Goal: Task Accomplishment & Management: Use online tool/utility

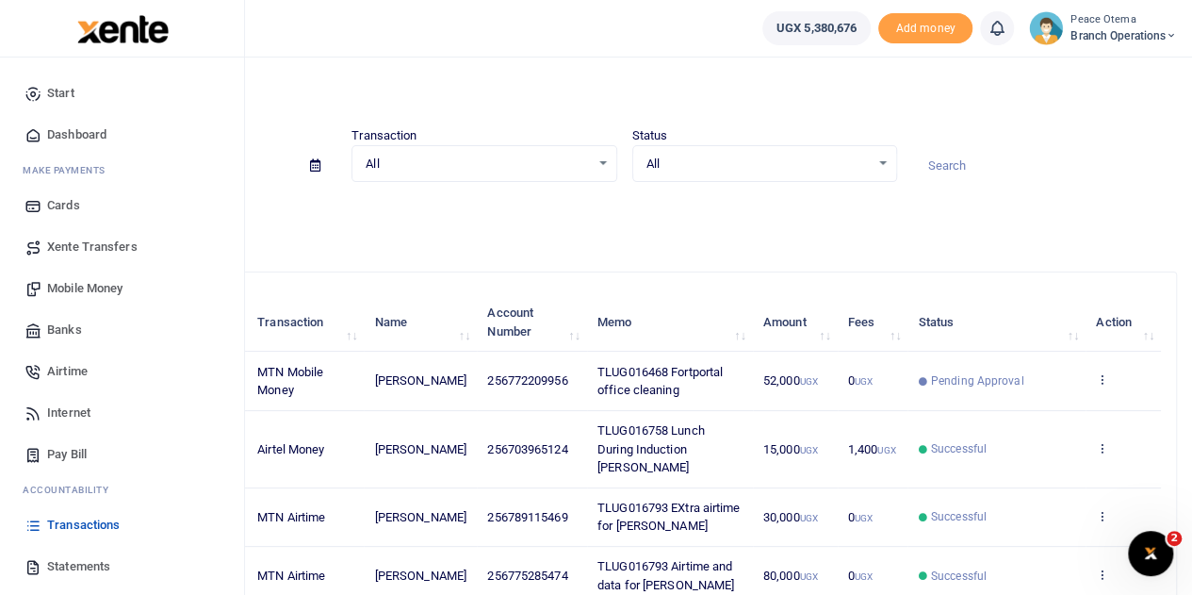
click at [75, 247] on span "Xente Transfers" at bounding box center [92, 247] width 90 height 19
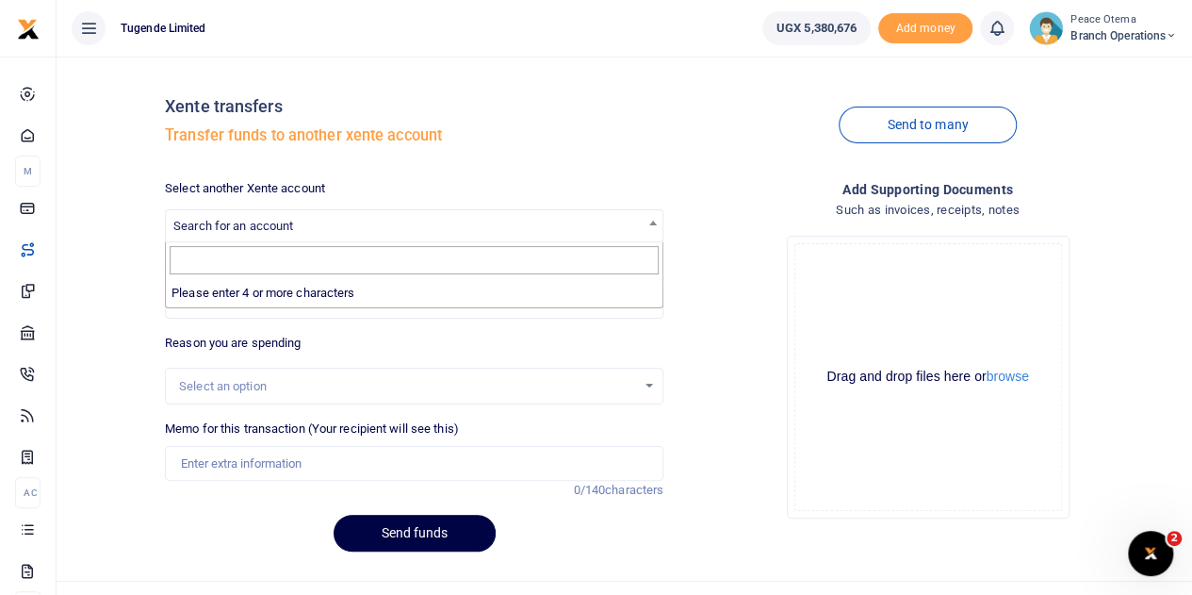
click at [256, 220] on span "Search for an account" at bounding box center [233, 226] width 120 height 14
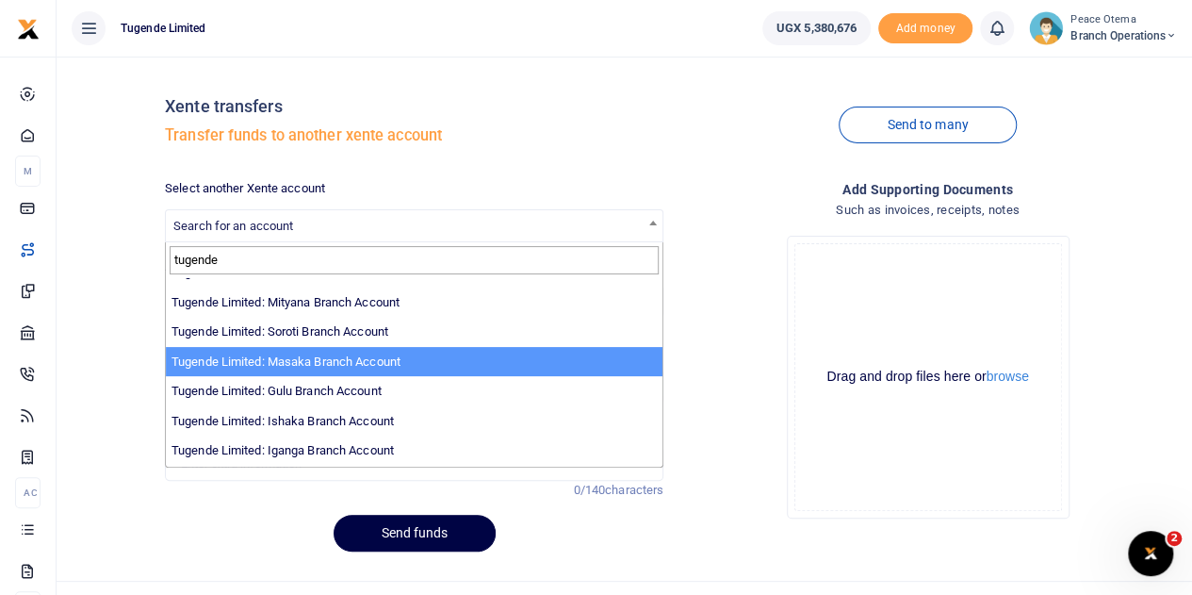
scroll to position [456, 0]
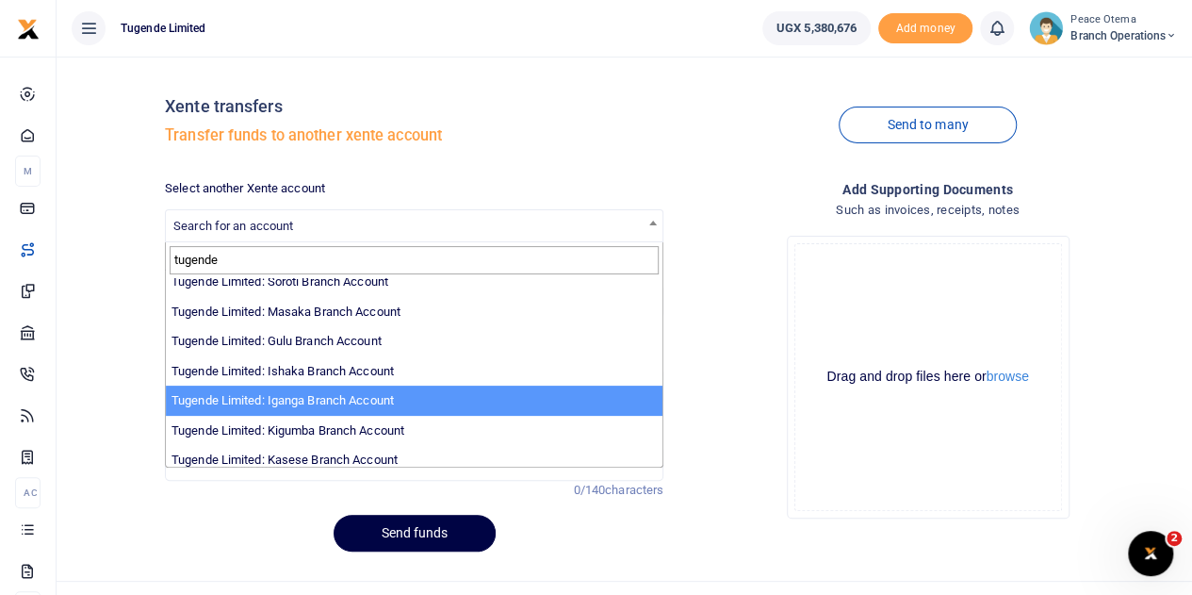
type input "tugende"
select select "3379"
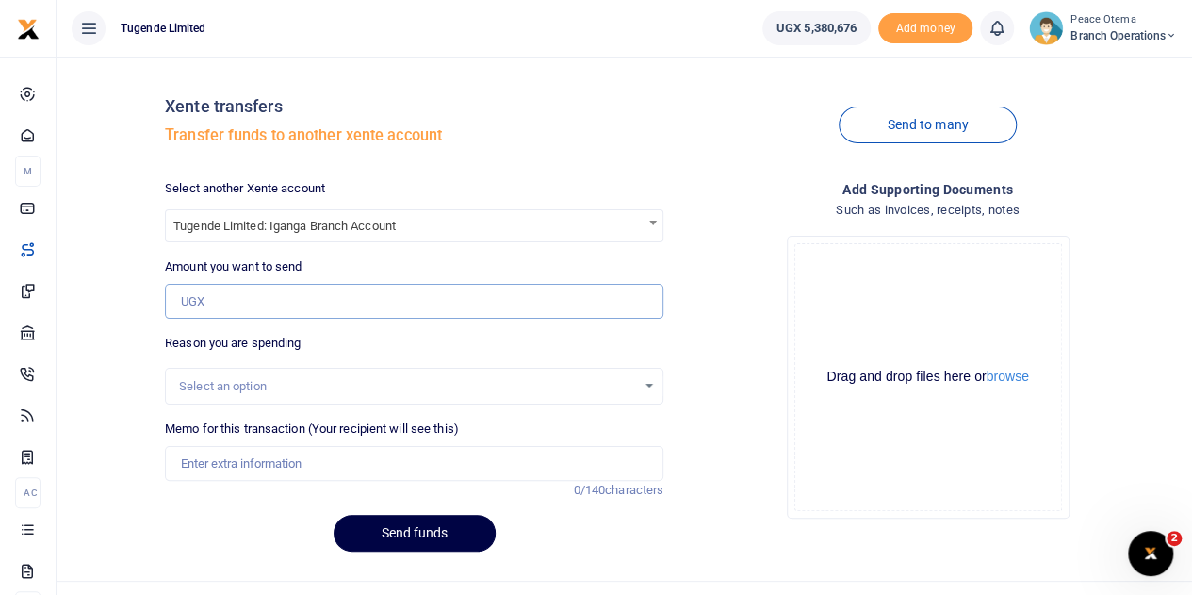
click at [215, 299] on input "Amount you want to send" at bounding box center [414, 302] width 499 height 36
click at [196, 291] on input "Amount you want to send" at bounding box center [414, 302] width 499 height 36
paste input "82,000.00"
type input "82,000"
click at [207, 459] on input "Memo for this transaction (Your recipient will see this)" at bounding box center [414, 464] width 499 height 36
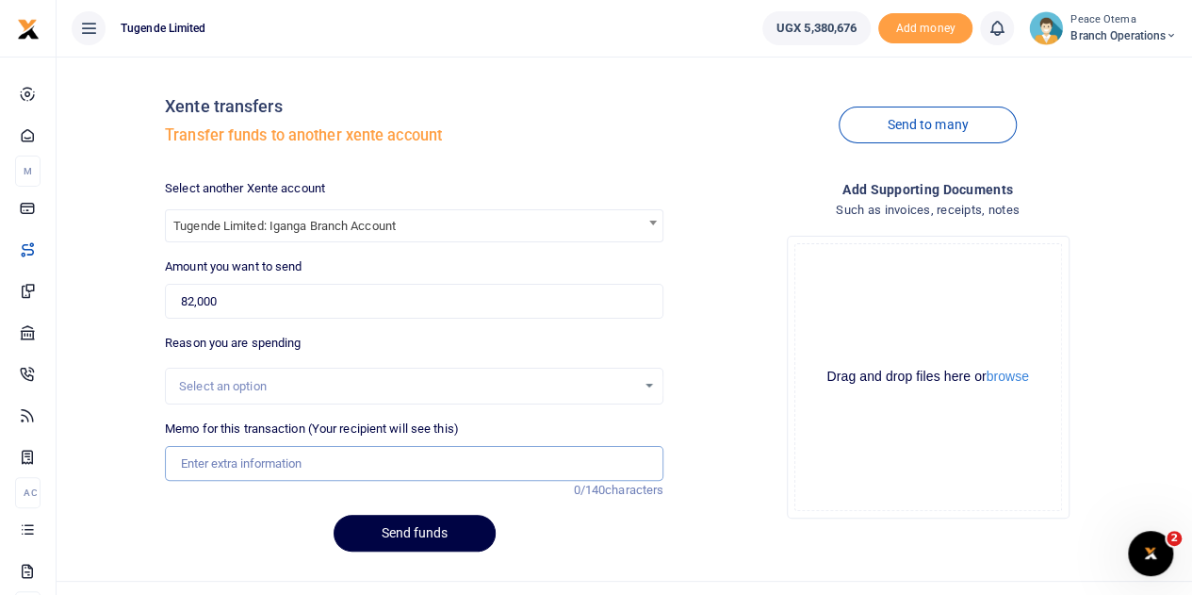
paste input "TLUG-016746"
click at [265, 459] on input "TLUG016746" at bounding box center [414, 464] width 499 height 36
click at [265, 465] on input "TLUG016746" at bounding box center [414, 464] width 499 height 36
paste input "Iganga branch requisition for week ending 20 Sept 2025"
type input "TLUG016746 Iganga branch requisition for week ending 20 Sept 2025"
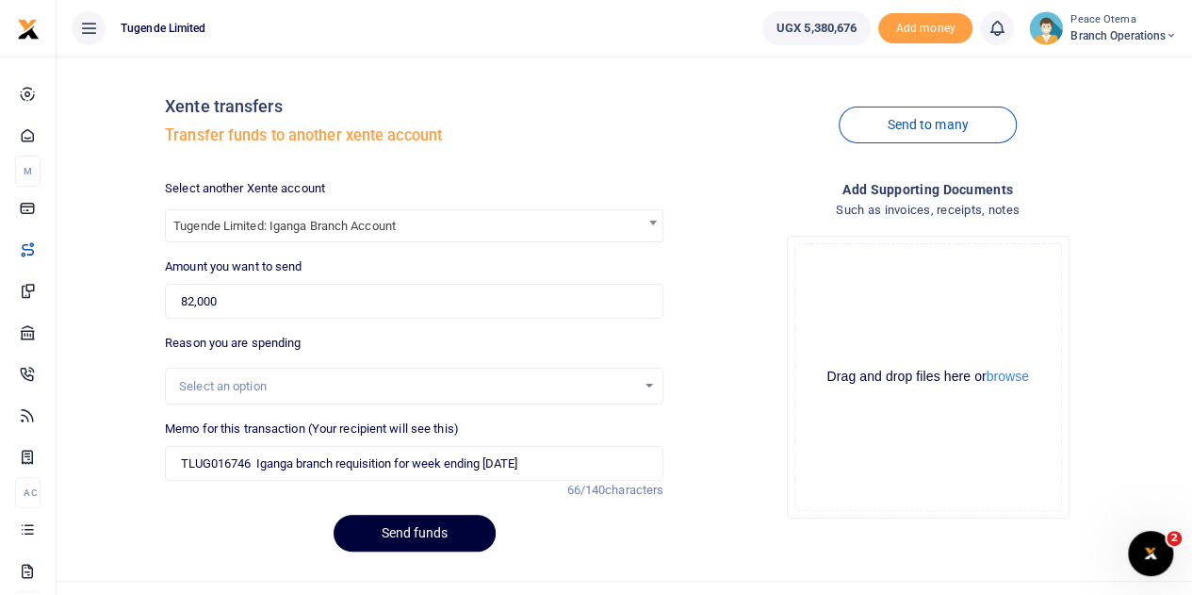
click at [411, 538] on button "Send funds" at bounding box center [415, 533] width 162 height 37
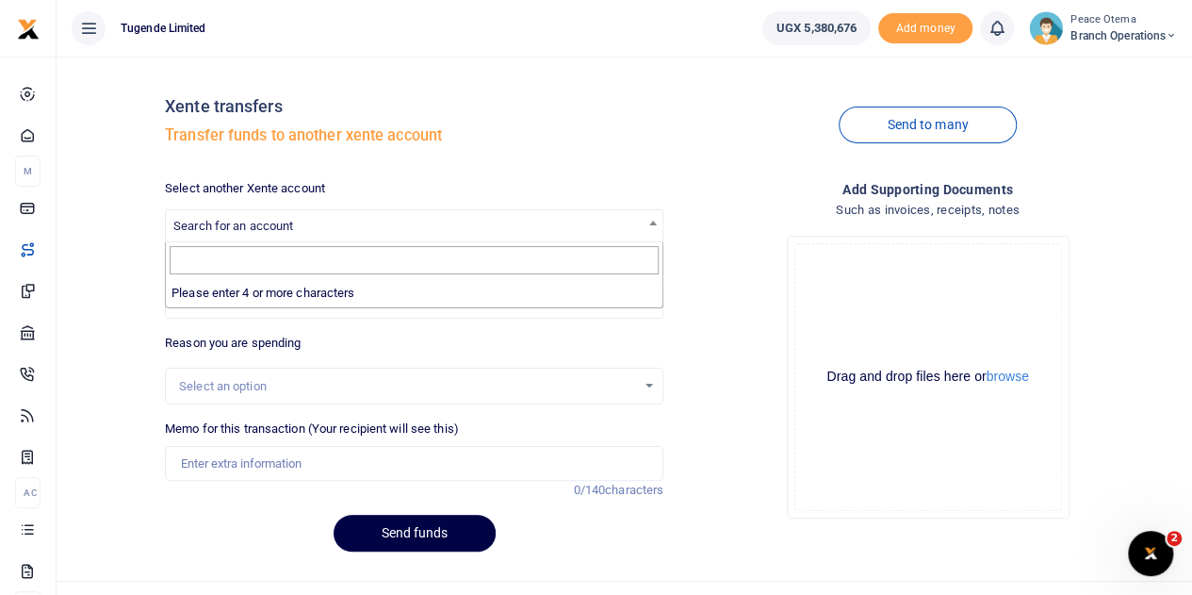
click at [221, 222] on span "Search for an account" at bounding box center [233, 226] width 120 height 14
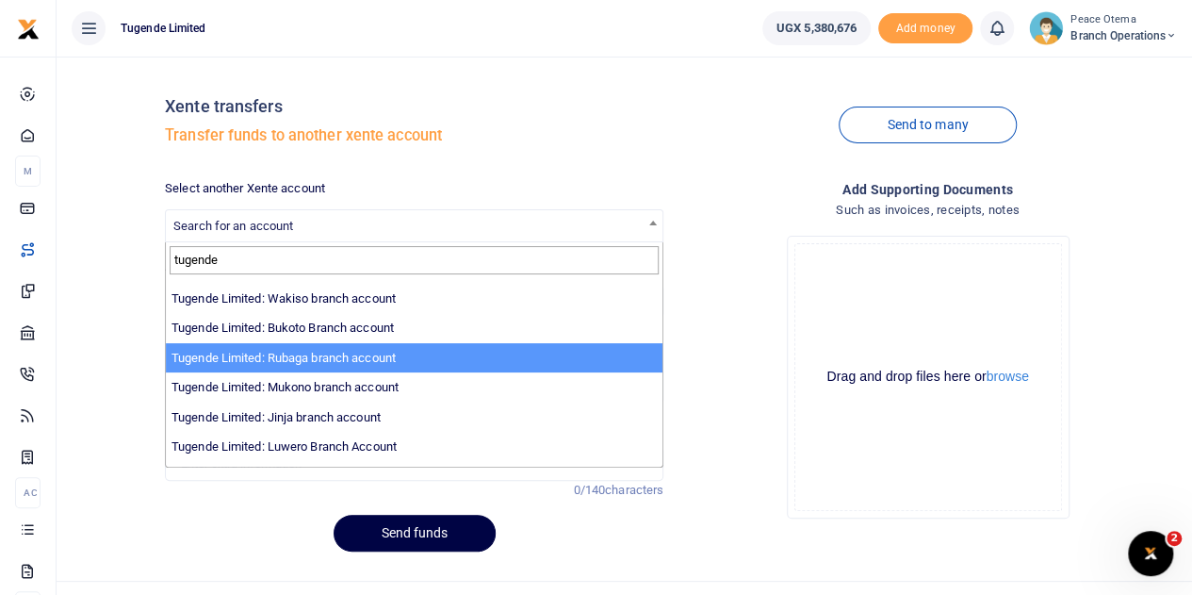
scroll to position [115, 0]
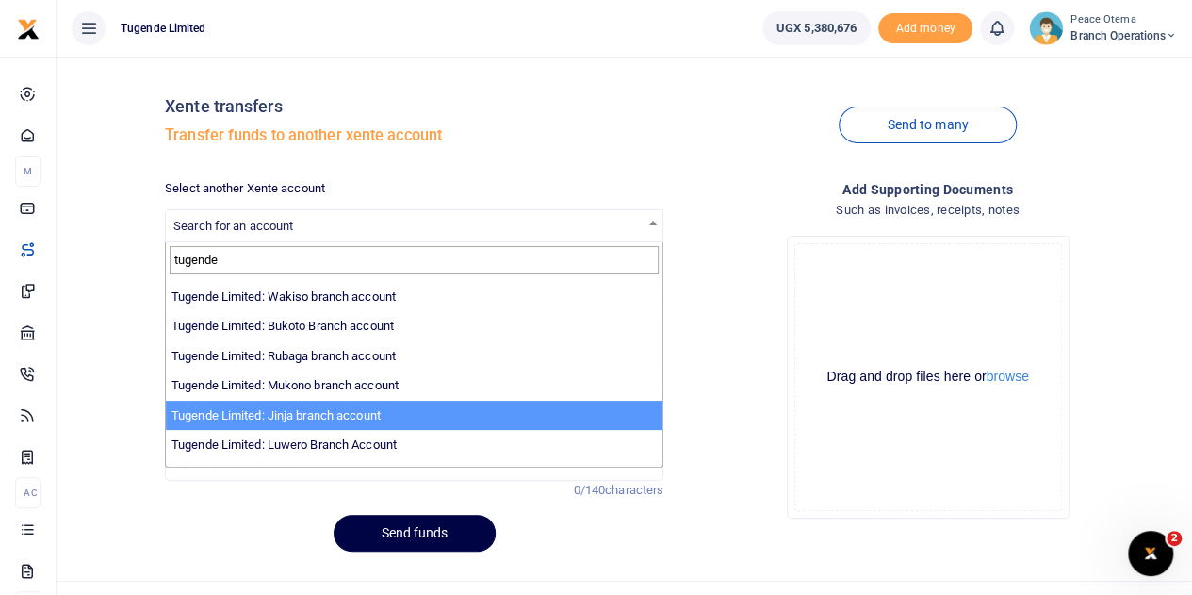
type input "tugende"
select select "3262"
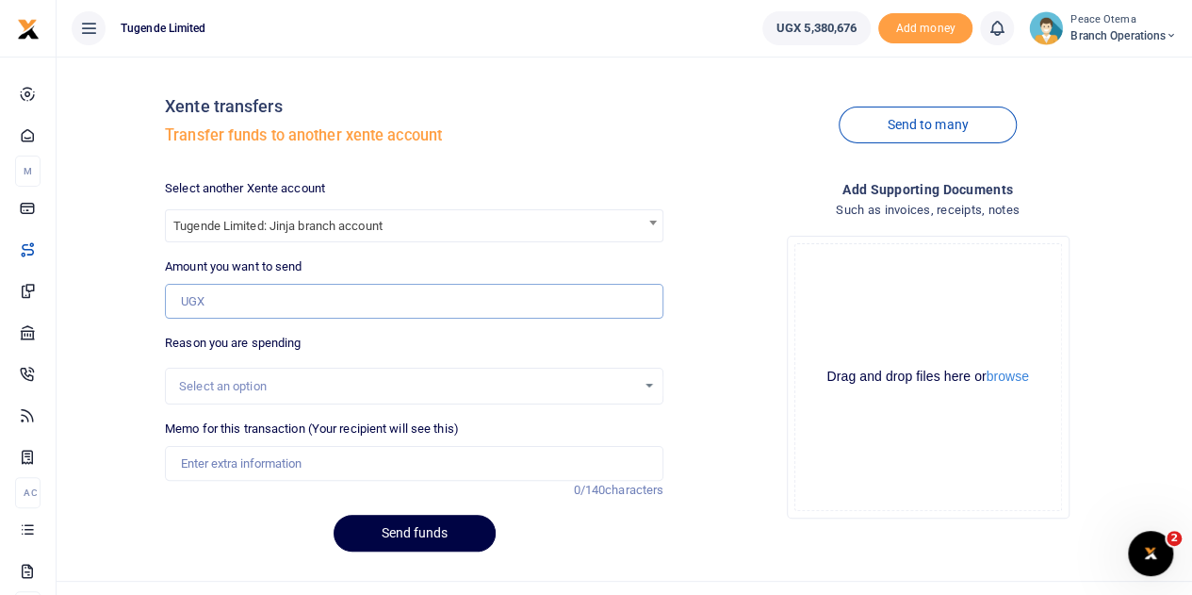
click at [208, 301] on input "Amount you want to send" at bounding box center [414, 302] width 499 height 36
paste input "171,100.00"
type input "171,100"
click at [197, 459] on input "Memo for this transaction (Your recipient will see this)" at bounding box center [414, 464] width 499 height 36
paste input "TLUG-016745"
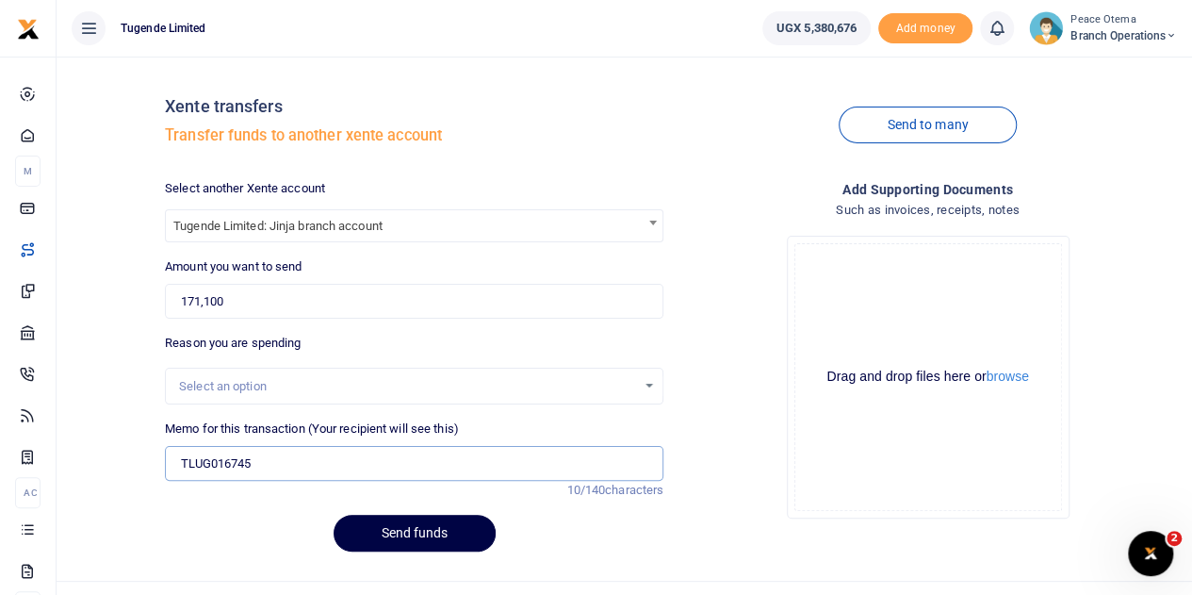
click at [254, 466] on input "TLUG016745" at bounding box center [414, 464] width 499 height 36
type input "TLUG016745 Jinja branch data"
click at [377, 535] on button "Send funds" at bounding box center [415, 533] width 162 height 37
click at [257, 222] on span "Search for an account" at bounding box center [233, 226] width 120 height 14
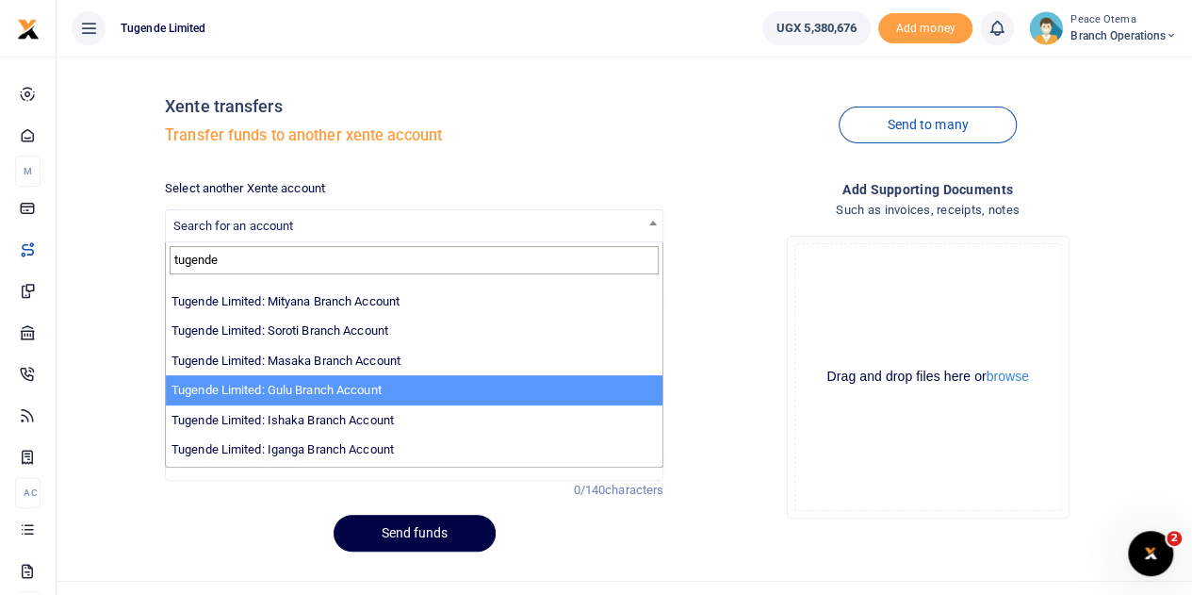
scroll to position [474, 0]
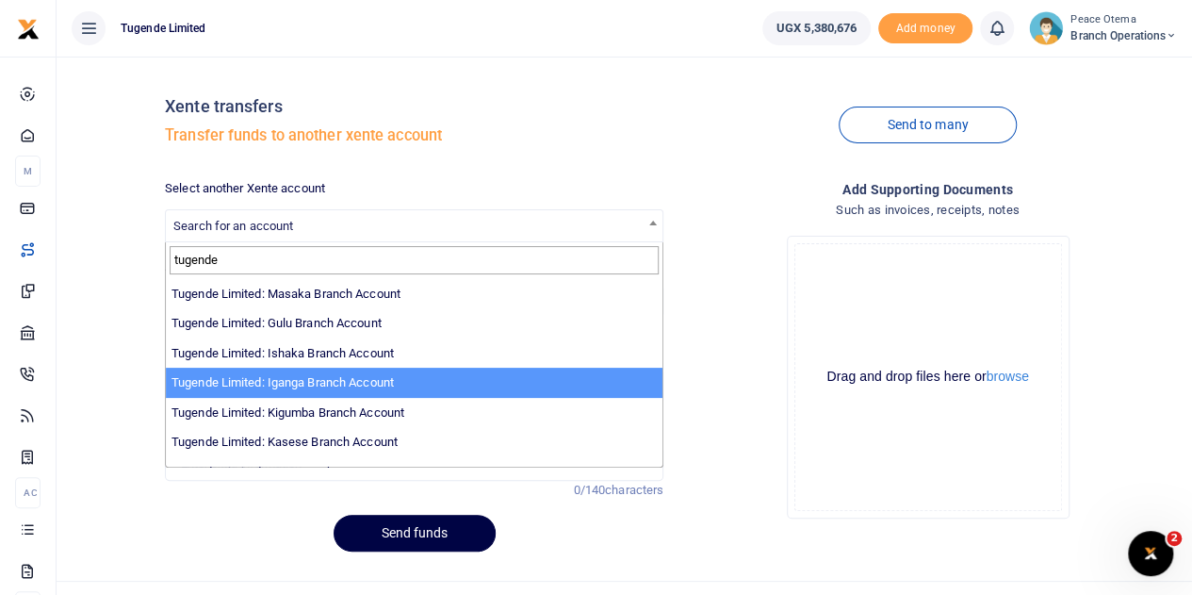
type input "tugende"
select select "3379"
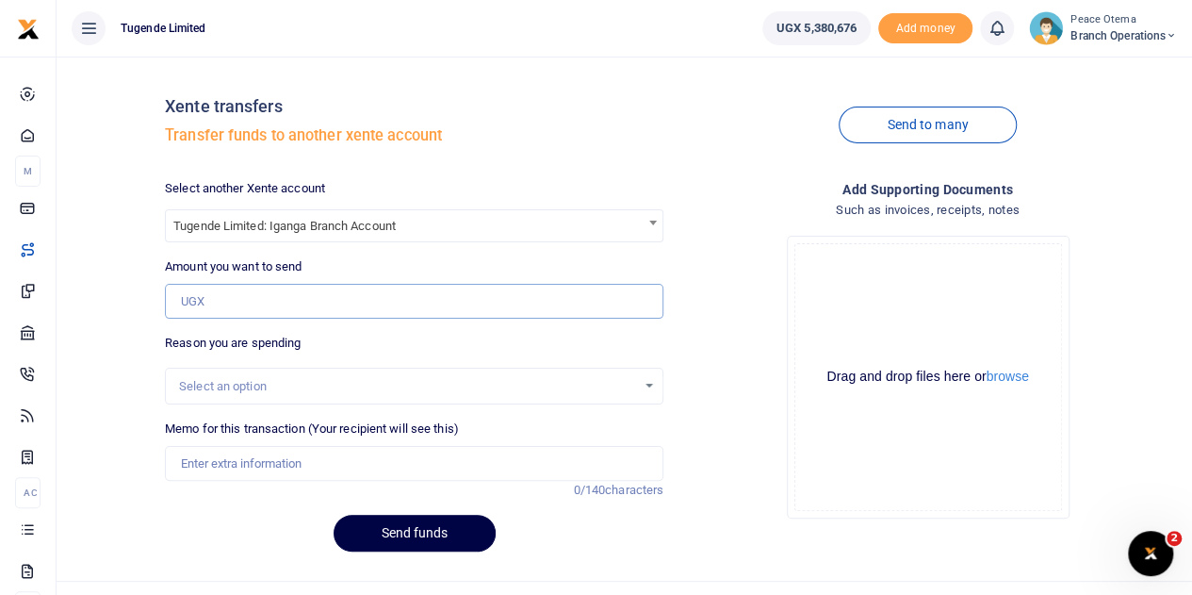
click at [221, 305] on input "Amount you want to send" at bounding box center [414, 302] width 499 height 36
paste input "113,000.00"
type input "113,000"
click at [238, 467] on input "Memo for this transaction (Your recipient will see this)" at bounding box center [414, 464] width 499 height 36
click at [205, 466] on input "Memo for this transaction (Your recipient will see this)" at bounding box center [414, 464] width 499 height 36
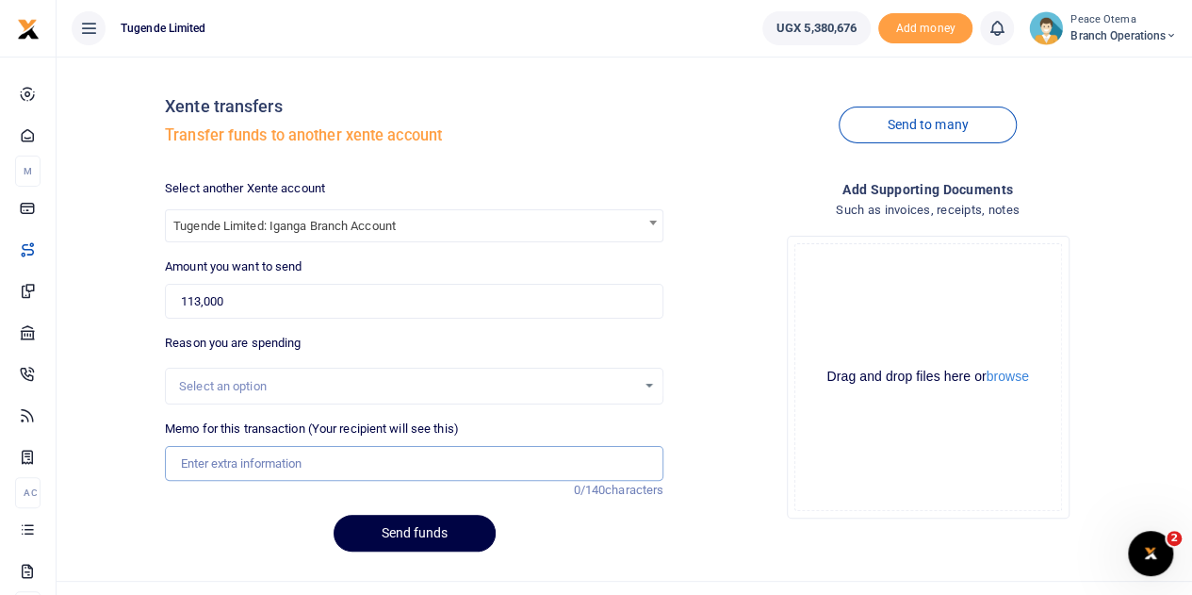
paste input "TLUG-016744"
click at [276, 461] on input "TLUG016744" at bounding box center [414, 464] width 499 height 36
type input "TLUG016744 Iganga branch data"
click at [375, 550] on div "Select another Xente account Tugende Limited: Iganga Branch Account Tugende Lim…" at bounding box center [414, 372] width 514 height 387
click at [382, 524] on button "Send funds" at bounding box center [415, 533] width 162 height 37
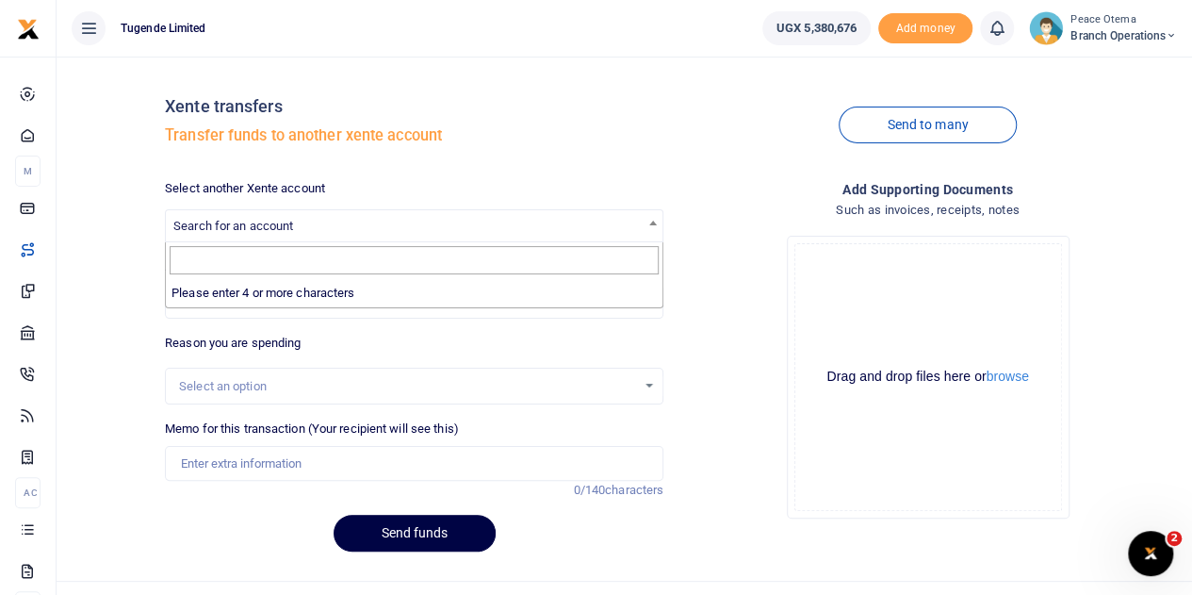
click at [243, 219] on span "Search for an account" at bounding box center [233, 226] width 120 height 14
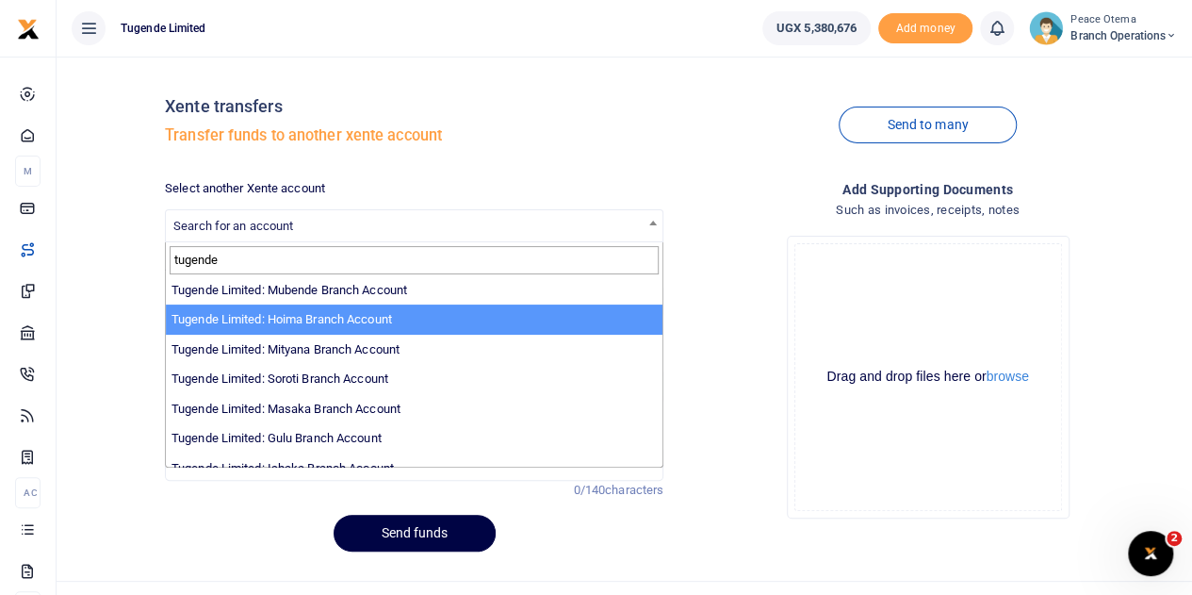
scroll to position [362, 0]
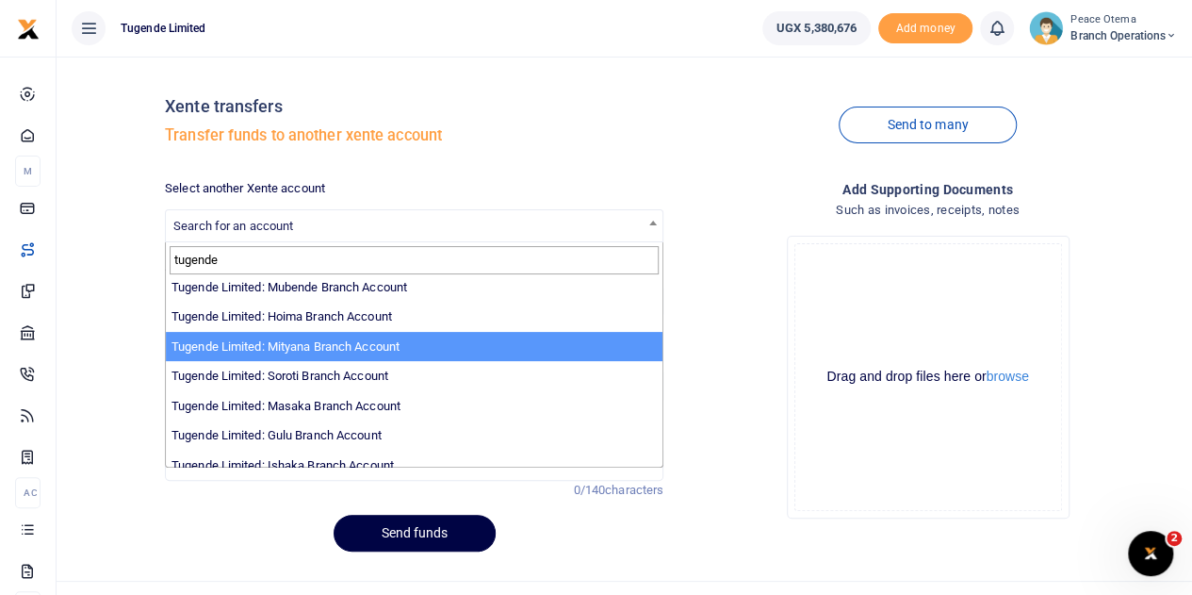
type input "tugende"
select select "3350"
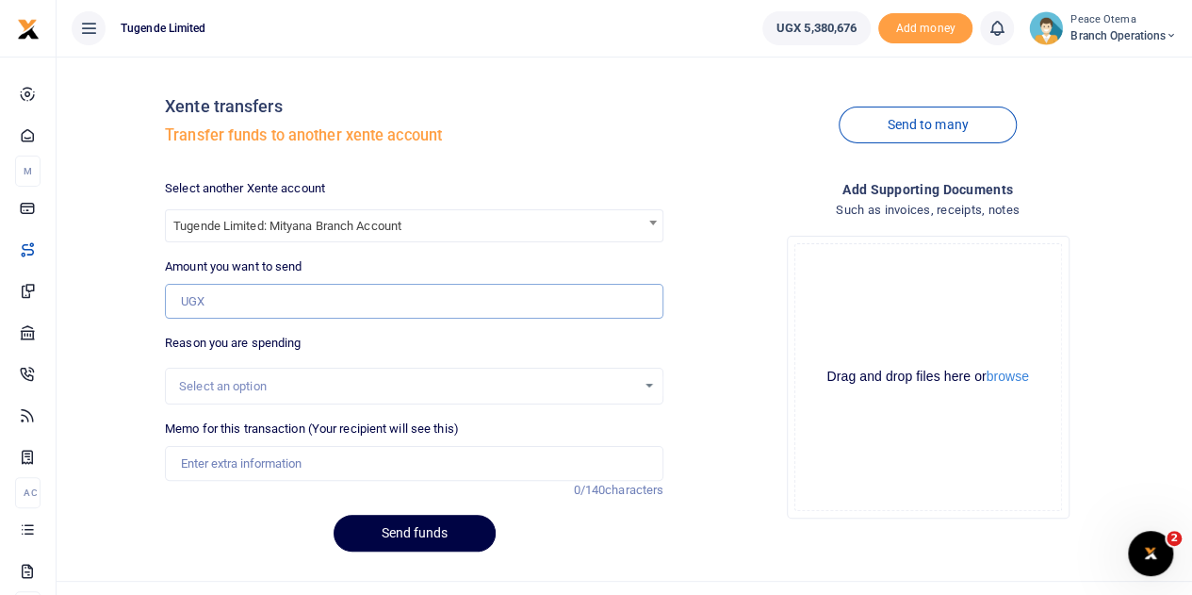
click at [231, 303] on input "Amount you want to send" at bounding box center [414, 302] width 499 height 36
paste input "TLUG-016739"
drag, startPoint x: 217, startPoint y: 301, endPoint x: 112, endPoint y: 294, distance: 104.8
click at [112, 294] on div "Xente transfers Transfer funds to another xente account Send to many Select ano…" at bounding box center [624, 319] width 1121 height 495
paste input "200,000.00"
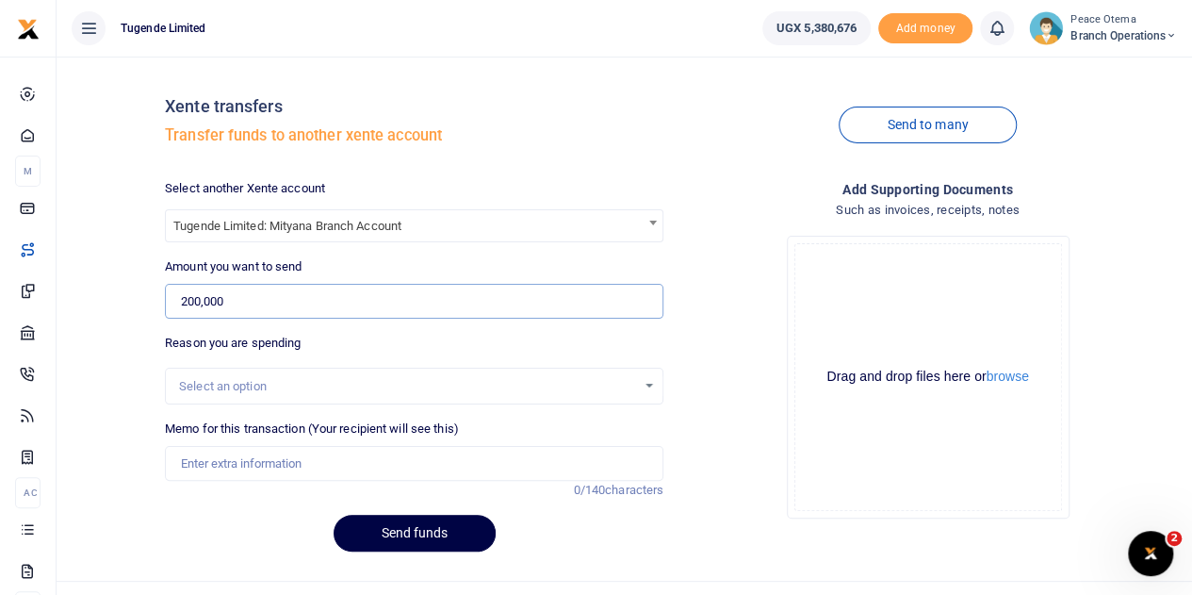
type input "200,000"
click at [195, 461] on input "Memo for this transaction (Your recipient will see this)" at bounding box center [414, 464] width 499 height 36
paste input "TLUG-016739"
click at [262, 461] on input "TLUG016739" at bounding box center [414, 464] width 499 height 36
type input "TLUG016739 Mityana office data"
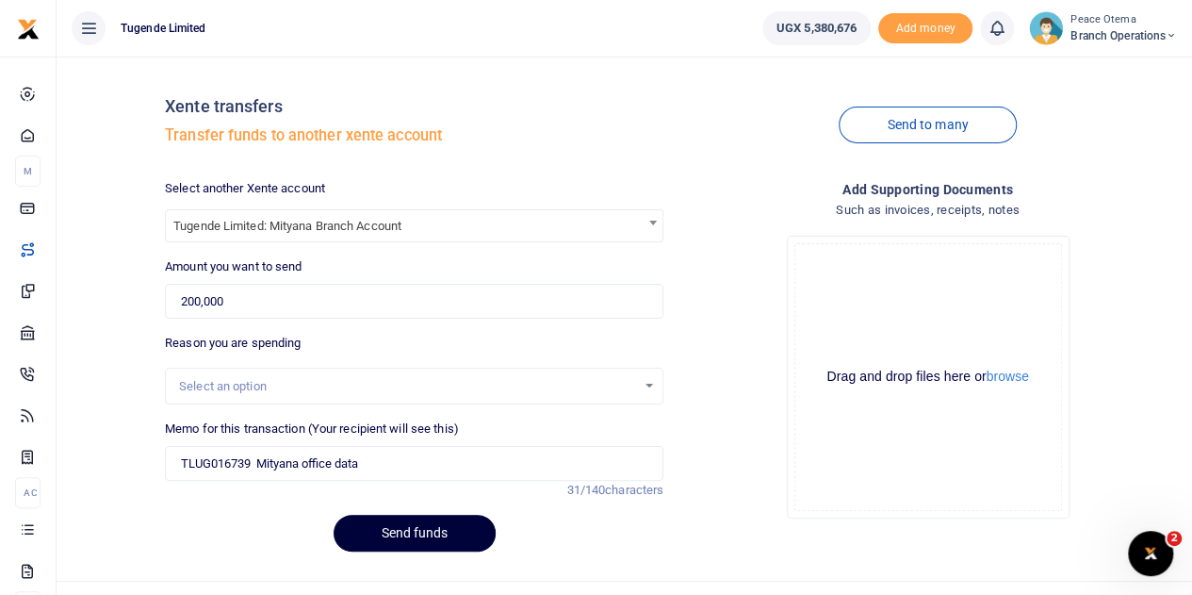
click at [408, 540] on button "Send funds" at bounding box center [415, 533] width 162 height 37
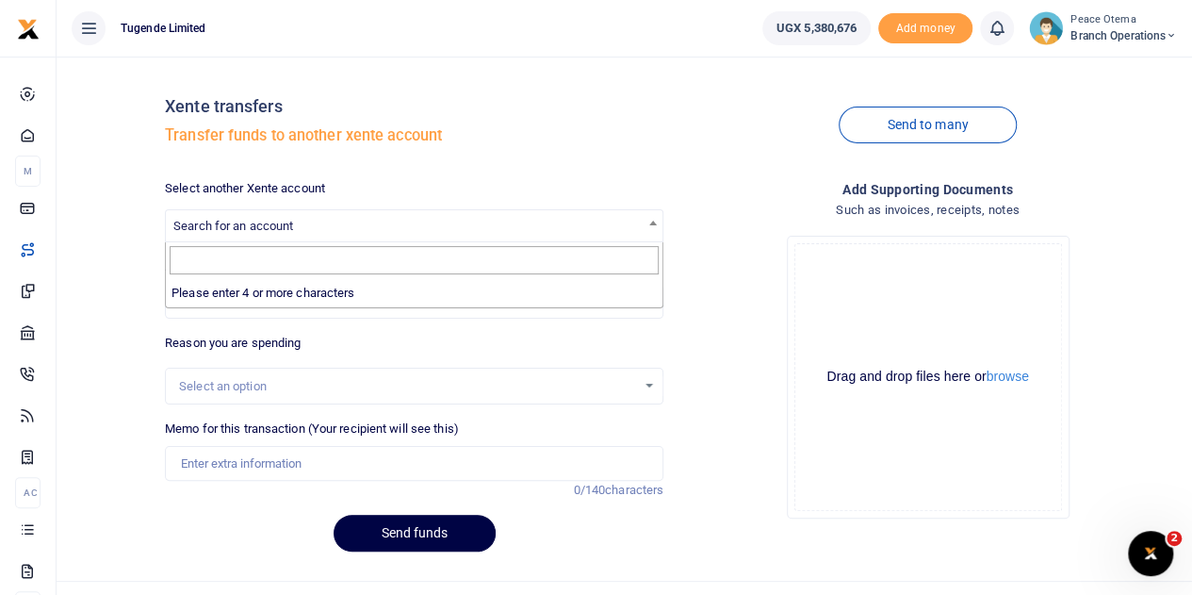
click at [224, 232] on span "Search for an account" at bounding box center [233, 226] width 120 height 14
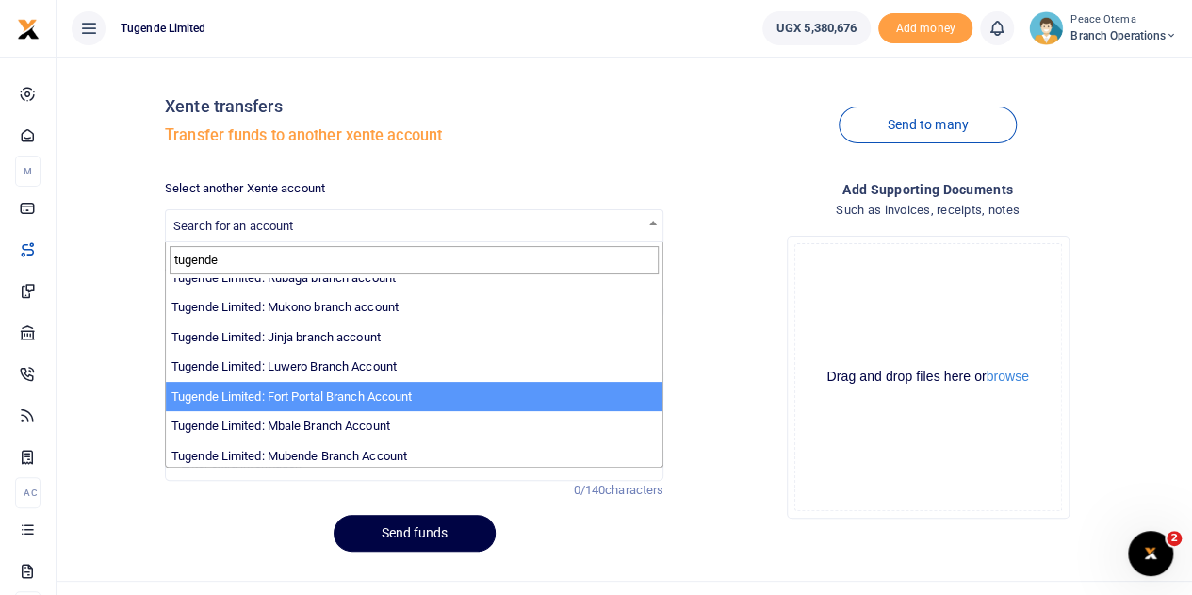
scroll to position [192, 0]
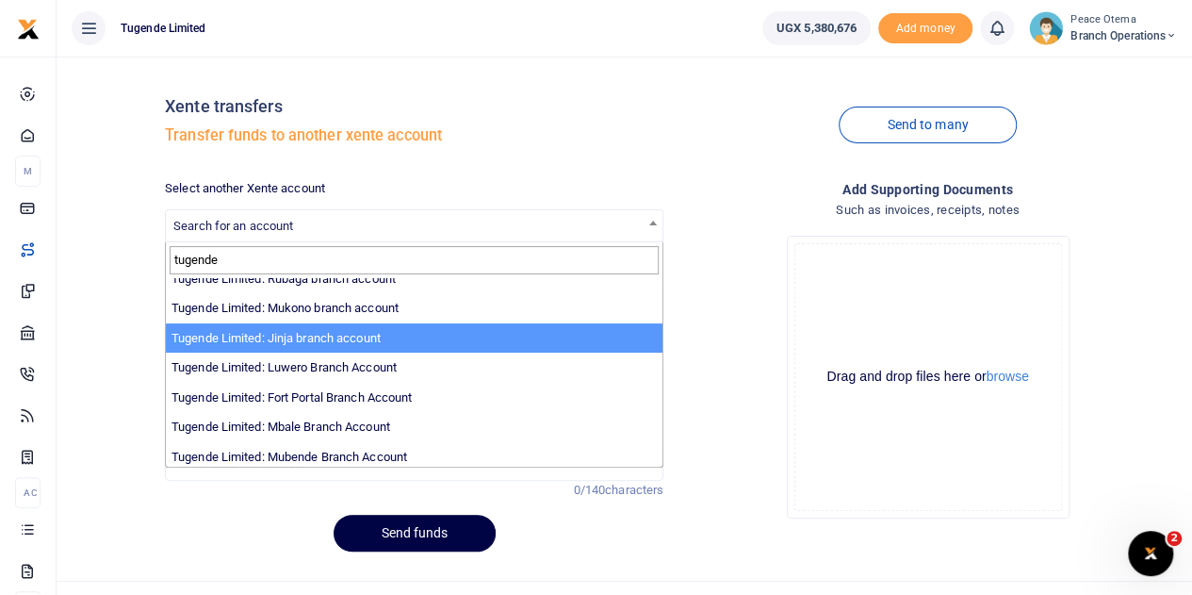
type input "tugende"
select select "3262"
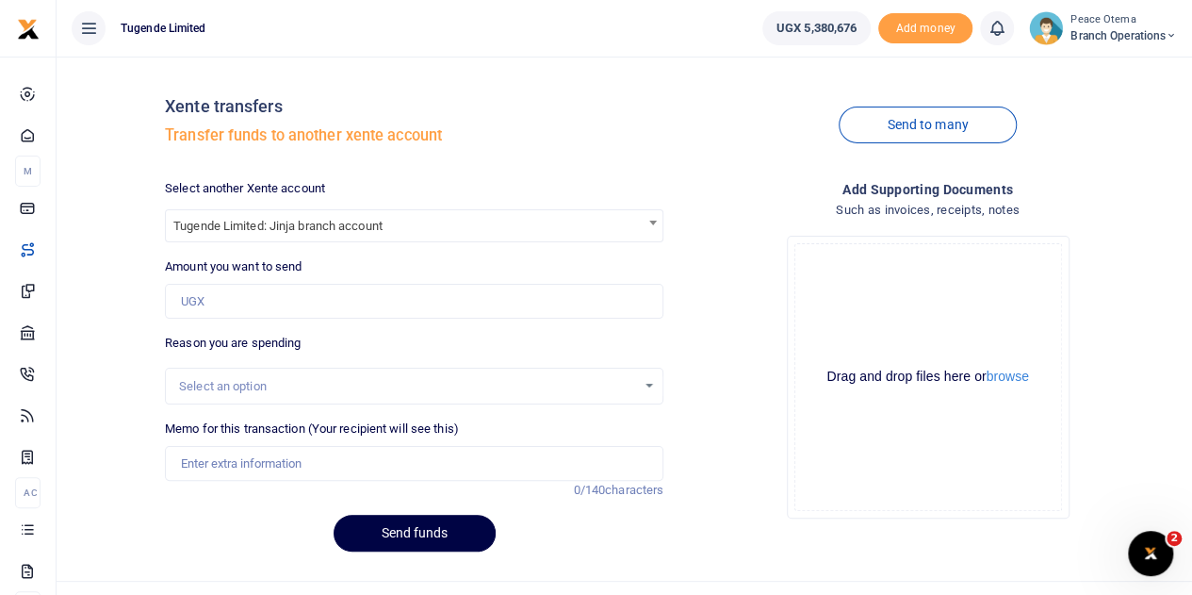
click at [205, 277] on div "Amount you want to send Amount is required." at bounding box center [414, 287] width 499 height 61
click at [203, 296] on input "Amount you want to send" at bounding box center [414, 302] width 499 height 36
click at [207, 301] on input "Amount you want to send" at bounding box center [414, 302] width 499 height 36
paste input "47,949.00"
type input "47,949"
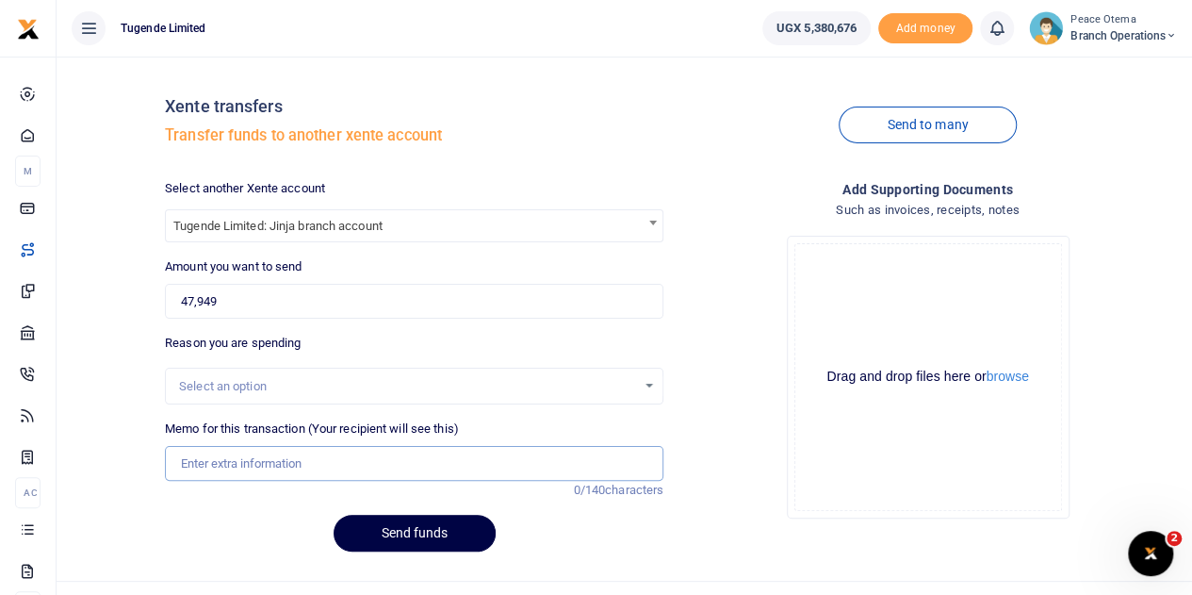
click at [209, 460] on input "Memo for this transaction (Your recipient will see this)" at bounding box center [414, 464] width 499 height 36
paste input "TLUG-016765"
click at [271, 450] on input "TLUG016765" at bounding box center [414, 464] width 499 height 36
type input "TLUG016765 Jinja NWSC"
click at [379, 542] on button "Send funds" at bounding box center [415, 533] width 162 height 37
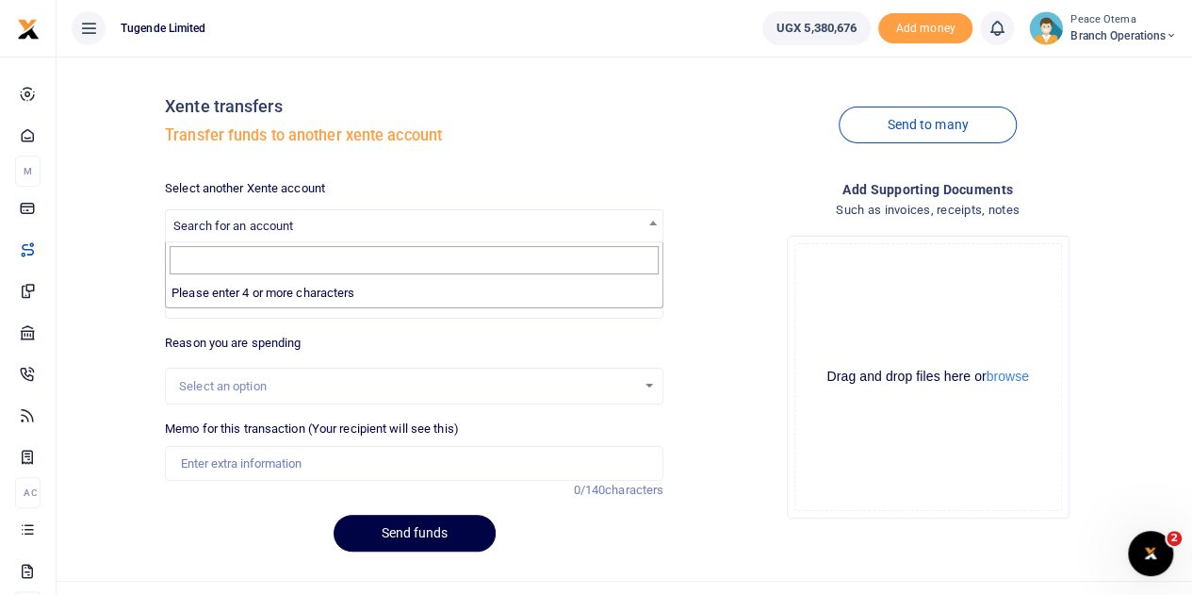
click at [230, 231] on span "Search for an account" at bounding box center [233, 226] width 120 height 14
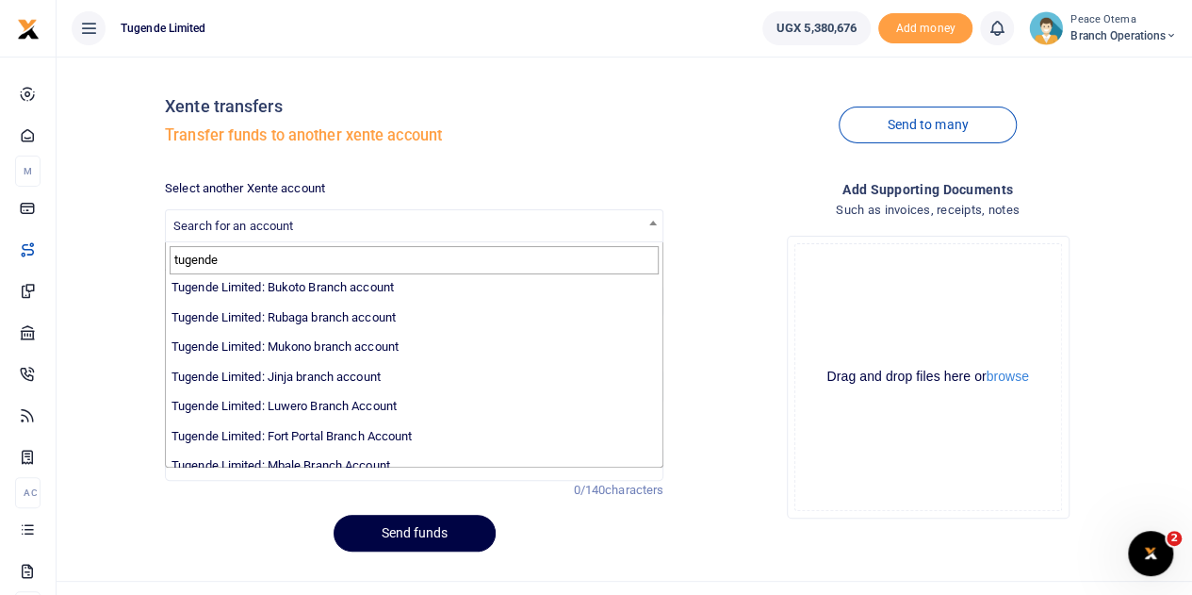
scroll to position [156, 0]
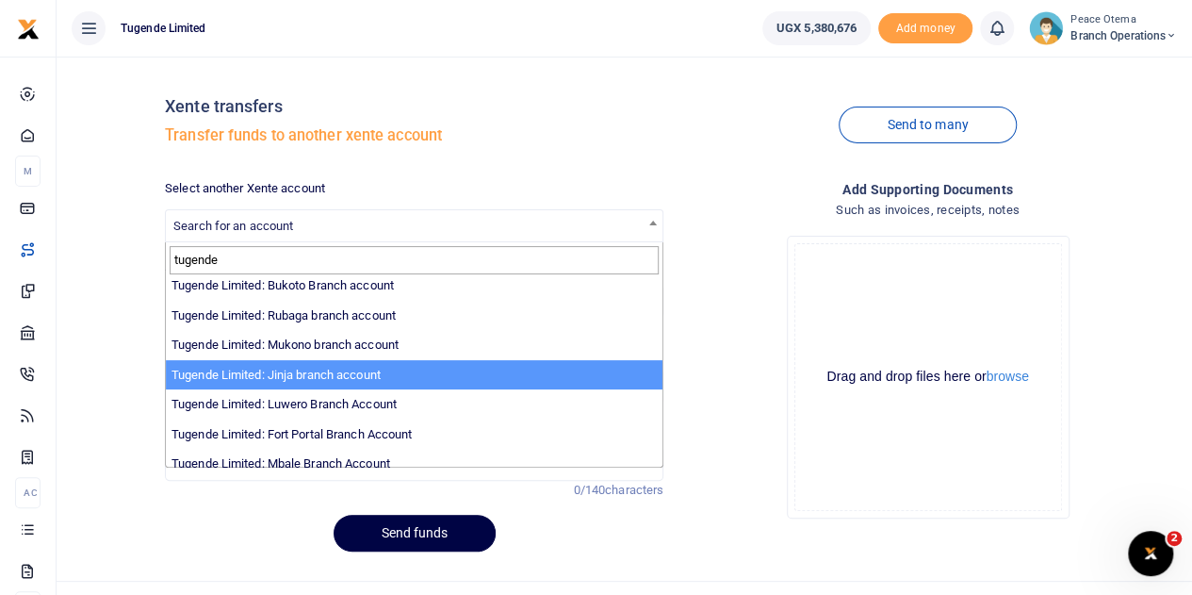
type input "tugende"
select select "3262"
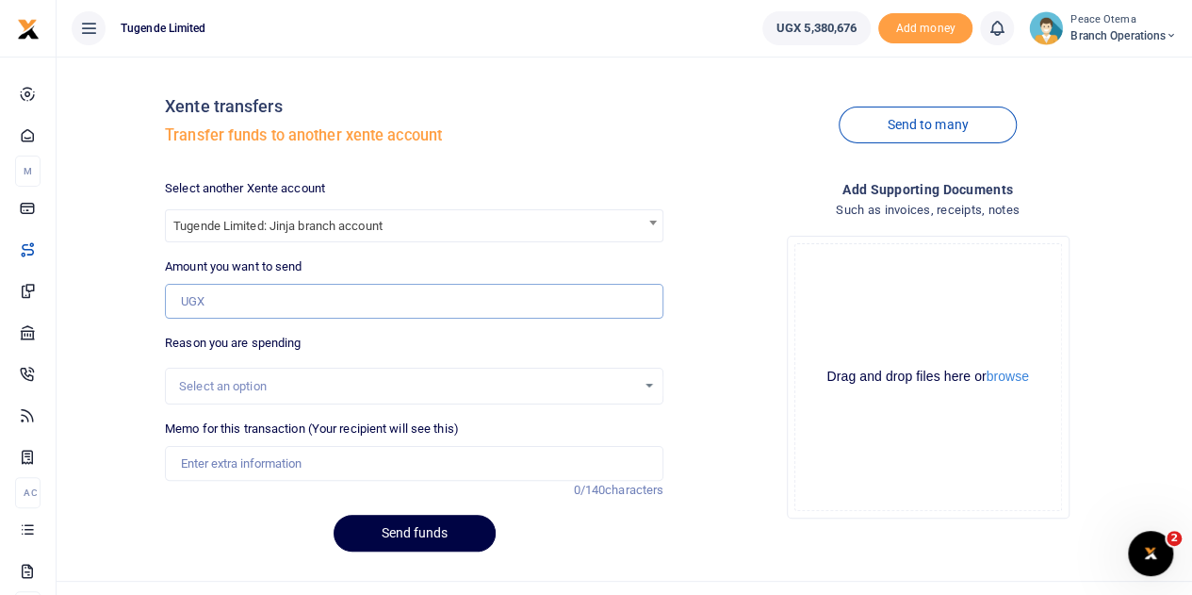
click at [221, 300] on input "Amount you want to send" at bounding box center [414, 302] width 499 height 36
click at [201, 310] on input "Amount you want to send" at bounding box center [414, 302] width 499 height 36
paste input "231,500.00"
type input "231,500"
click at [198, 461] on input "Memo for this transaction (Your recipient will see this)" at bounding box center [414, 464] width 499 height 36
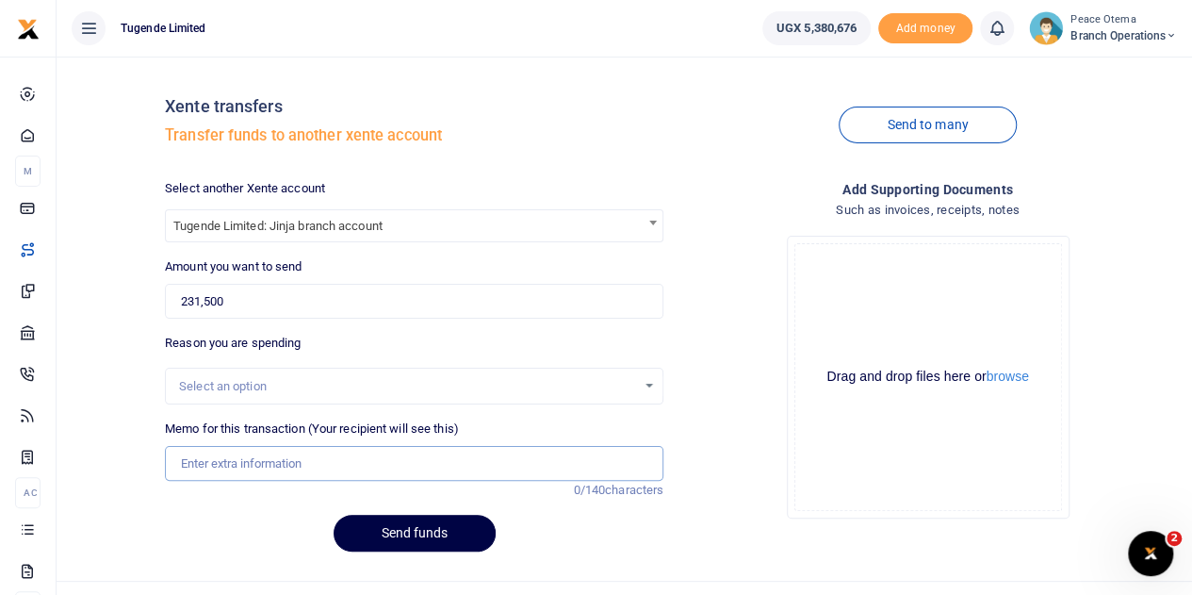
paste input "TLUG-016761"
click at [305, 463] on input "TLUG016761" at bounding box center [414, 464] width 499 height 36
click at [268, 468] on input "TLUG016761" at bounding box center [414, 464] width 499 height 36
paste input "Jinja branch requisition for week ending [DATE]"
type input "TLUG016761 Jinja branch requisition for week ending [DATE]"
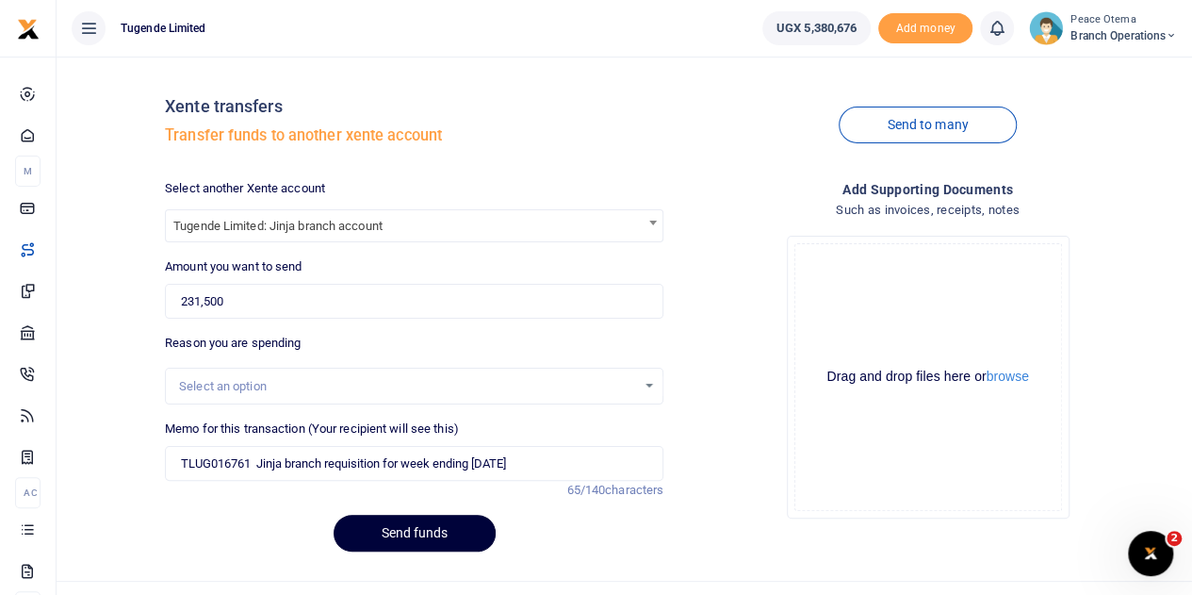
click at [410, 527] on button "Send funds" at bounding box center [415, 533] width 162 height 37
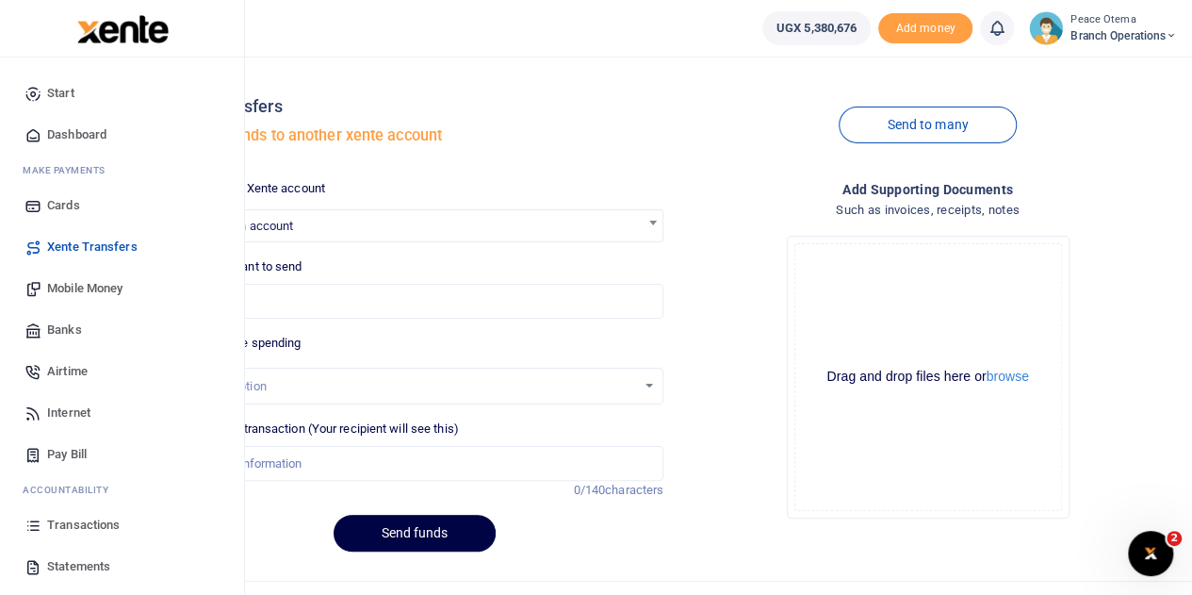
click at [83, 286] on span "Mobile Money" at bounding box center [84, 288] width 75 height 19
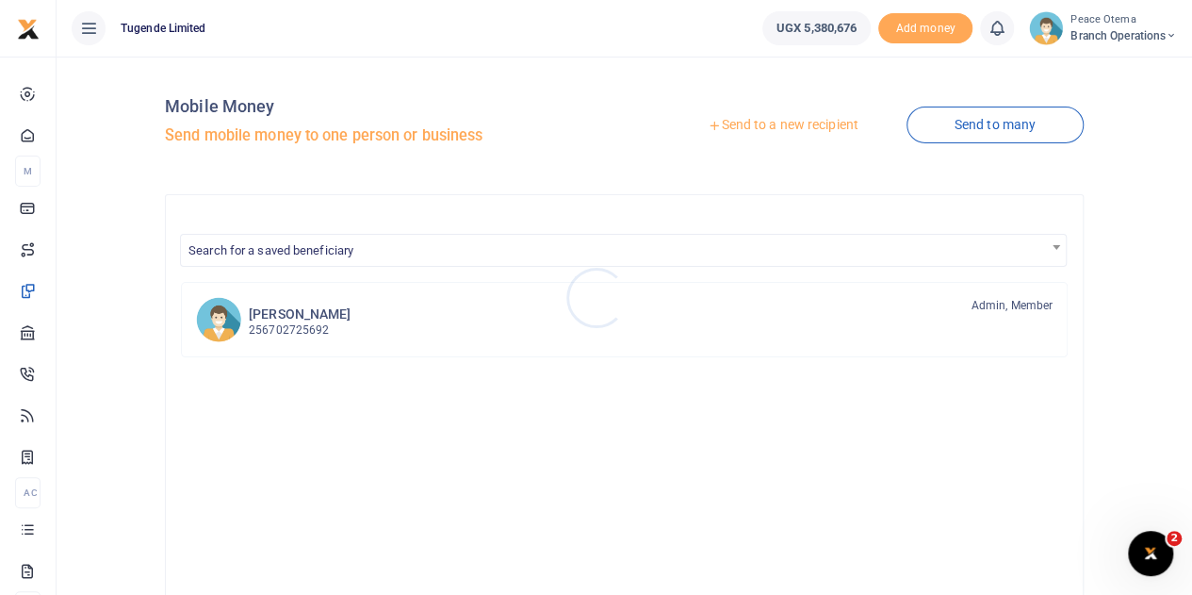
click at [705, 123] on div at bounding box center [596, 297] width 1192 height 595
click at [708, 123] on icon at bounding box center [714, 125] width 13 height 13
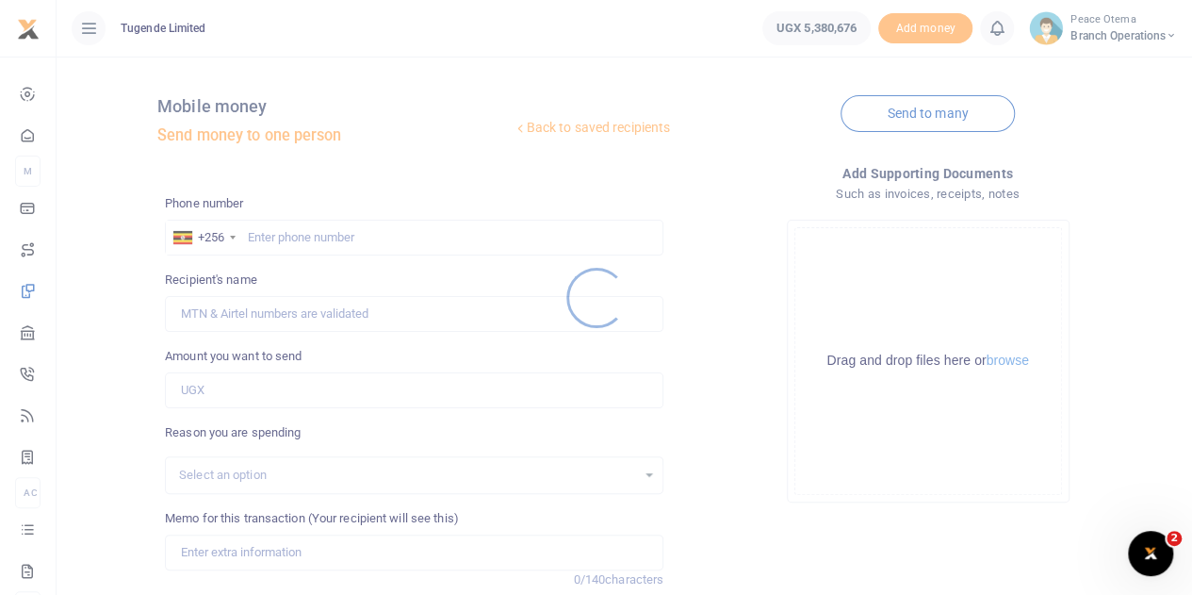
click at [245, 235] on div at bounding box center [596, 297] width 1192 height 595
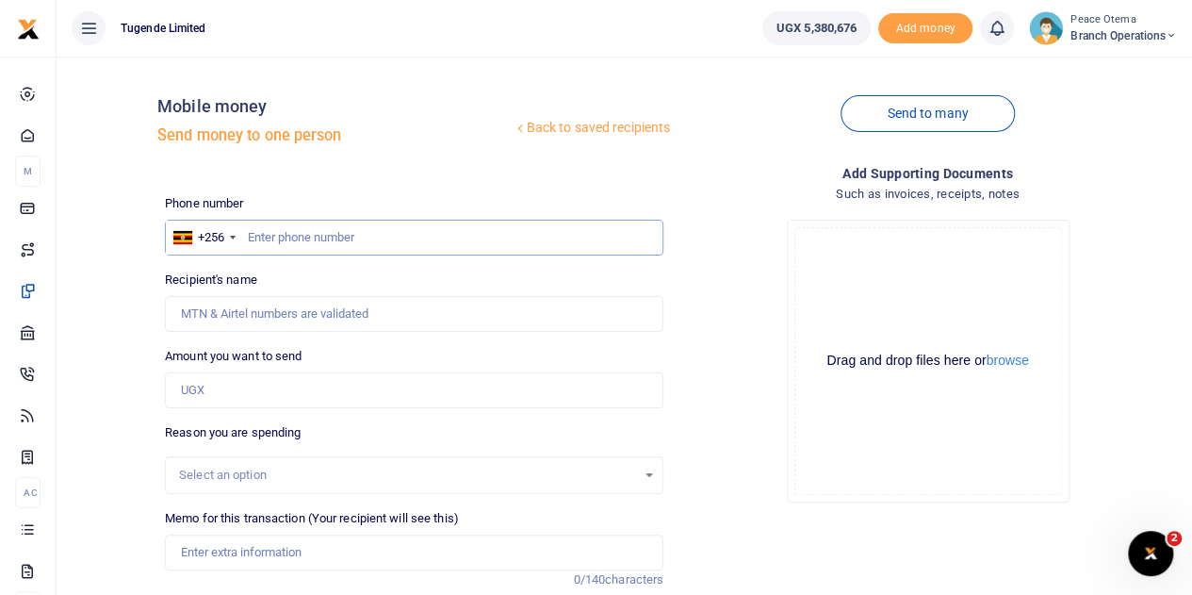
click at [260, 235] on input "text" at bounding box center [414, 238] width 499 height 36
type input "705793932"
type input "[PERSON_NAME]"
click at [225, 402] on input "Amount you want to send" at bounding box center [414, 390] width 499 height 36
click at [241, 396] on input "Amount you want to send" at bounding box center [414, 390] width 499 height 36
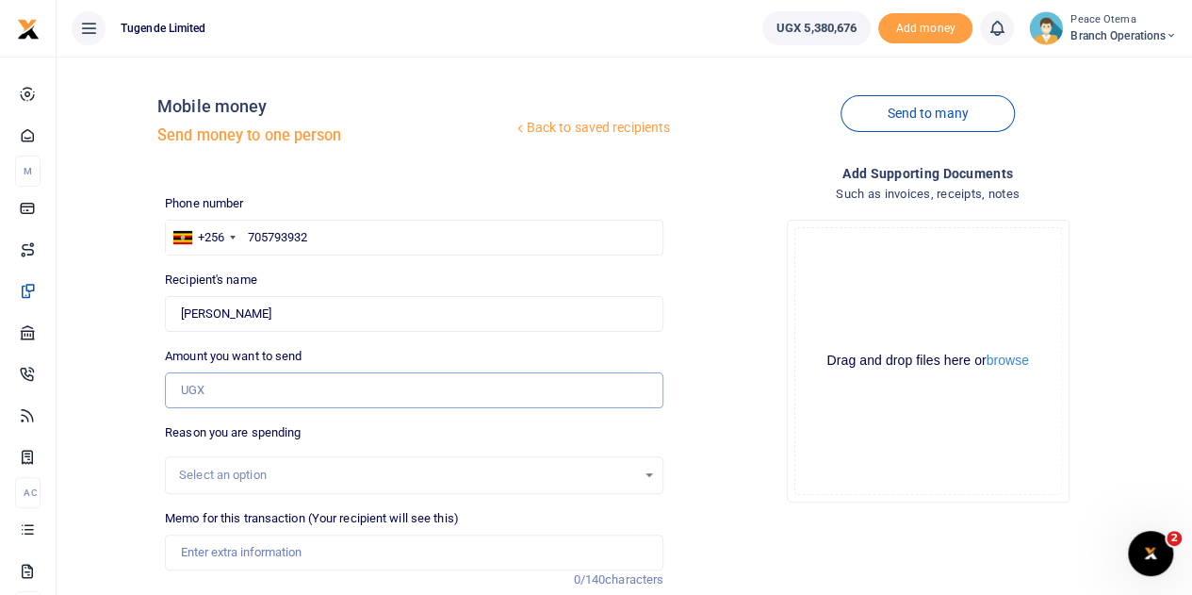
paste input "48,000.00"
type input "48,000"
click at [205, 550] on input "Memo for this transaction (Your recipient will see this)" at bounding box center [414, 552] width 499 height 36
paste input "TLUG-016743"
click at [276, 552] on input "TLUG016743" at bounding box center [414, 552] width 499 height 36
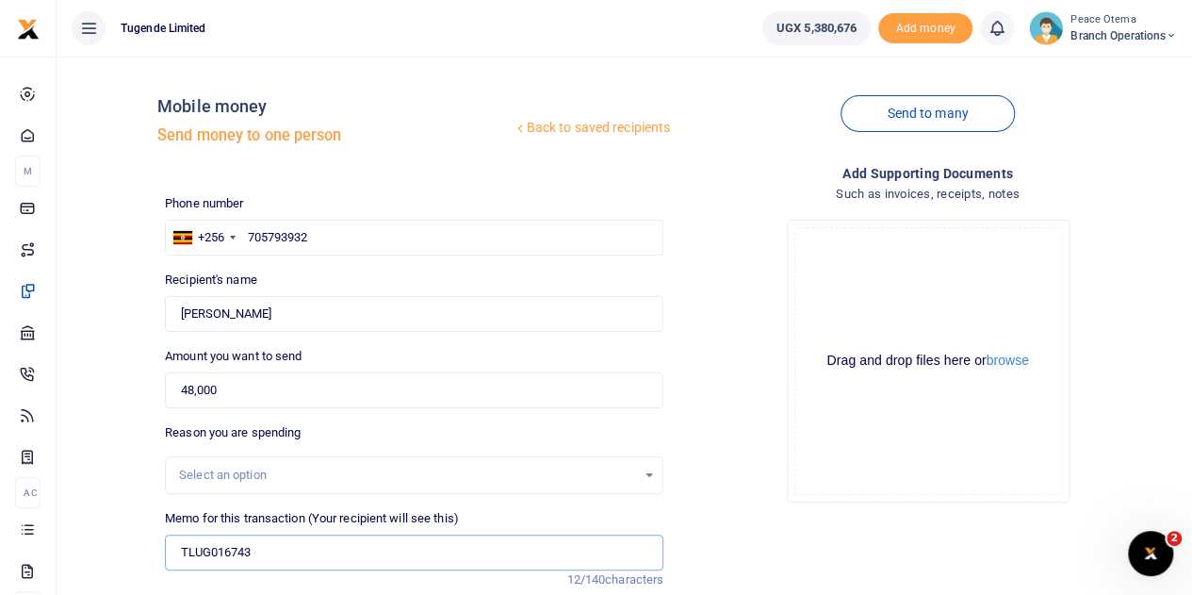
click at [285, 554] on input "TLUG016743" at bounding box center [414, 552] width 499 height 36
paste input "Masaka Office cleaning Requisition Week Ending 13.09.25"
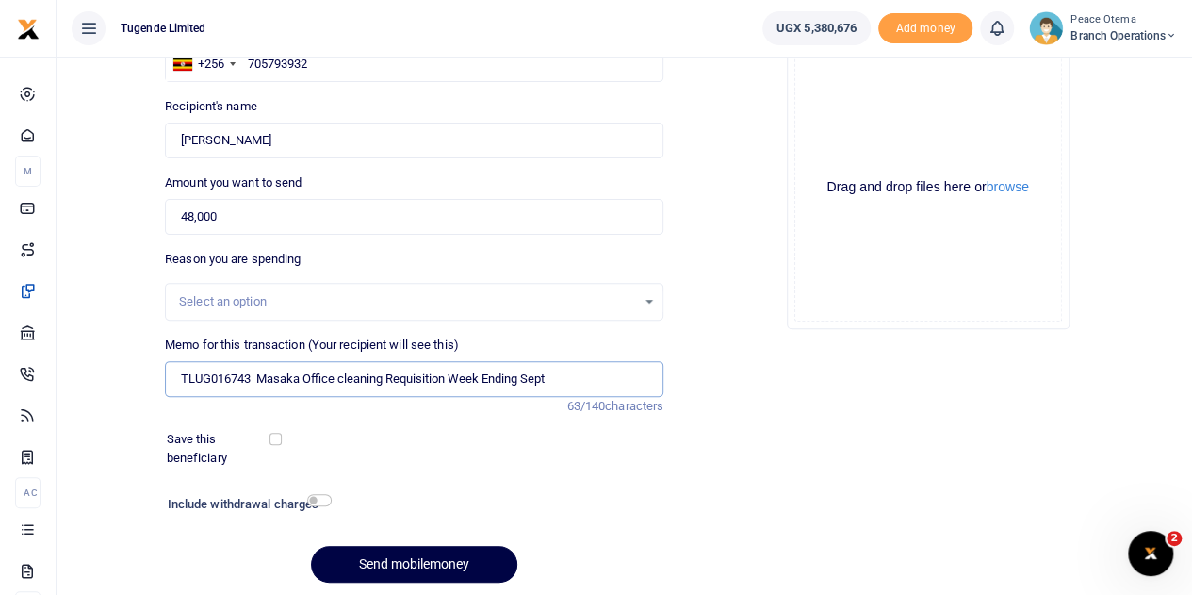
scroll to position [183, 0]
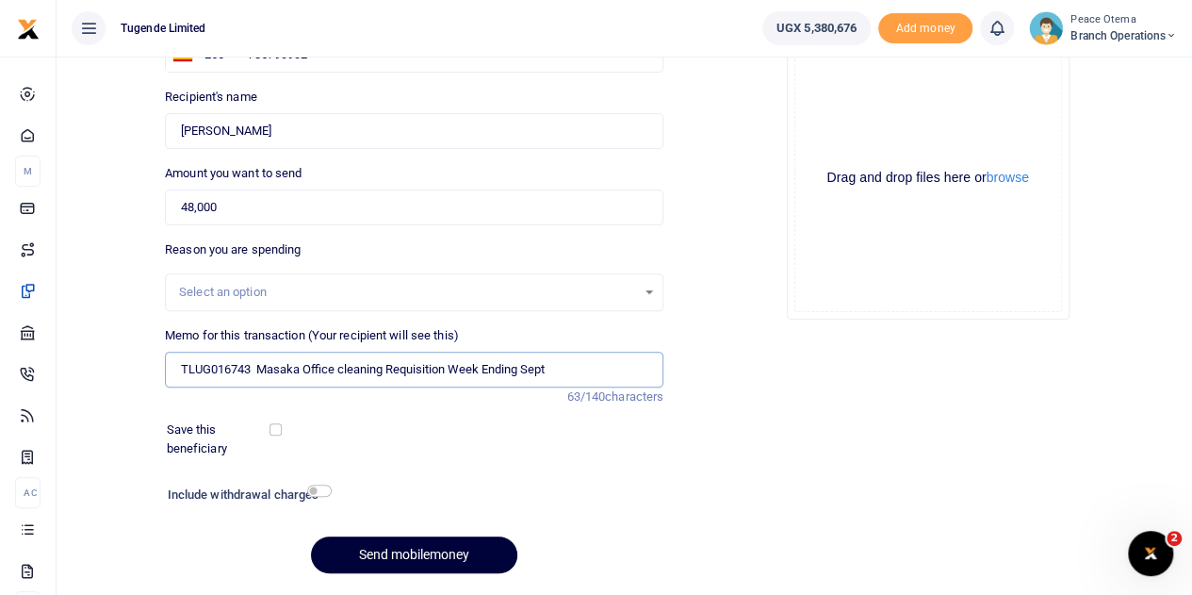
type input "TLUG016743 Masaka Office cleaning Requisition Week Ending Sept"
click at [369, 549] on button "Send mobilemoney" at bounding box center [414, 554] width 206 height 37
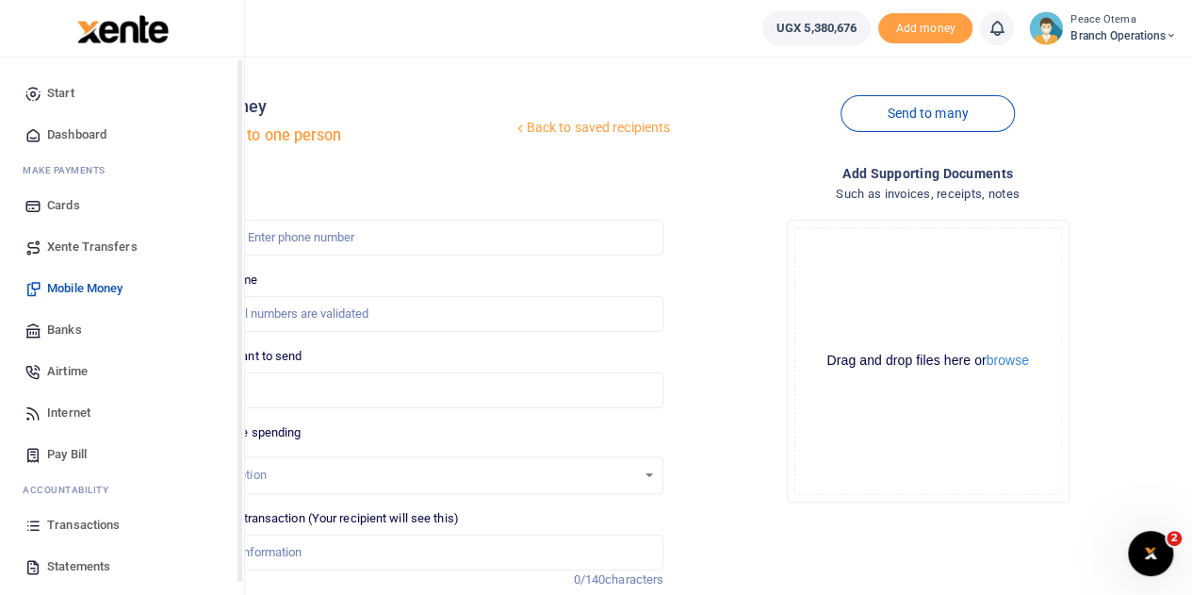
click at [71, 245] on span "Xente Transfers" at bounding box center [92, 247] width 90 height 19
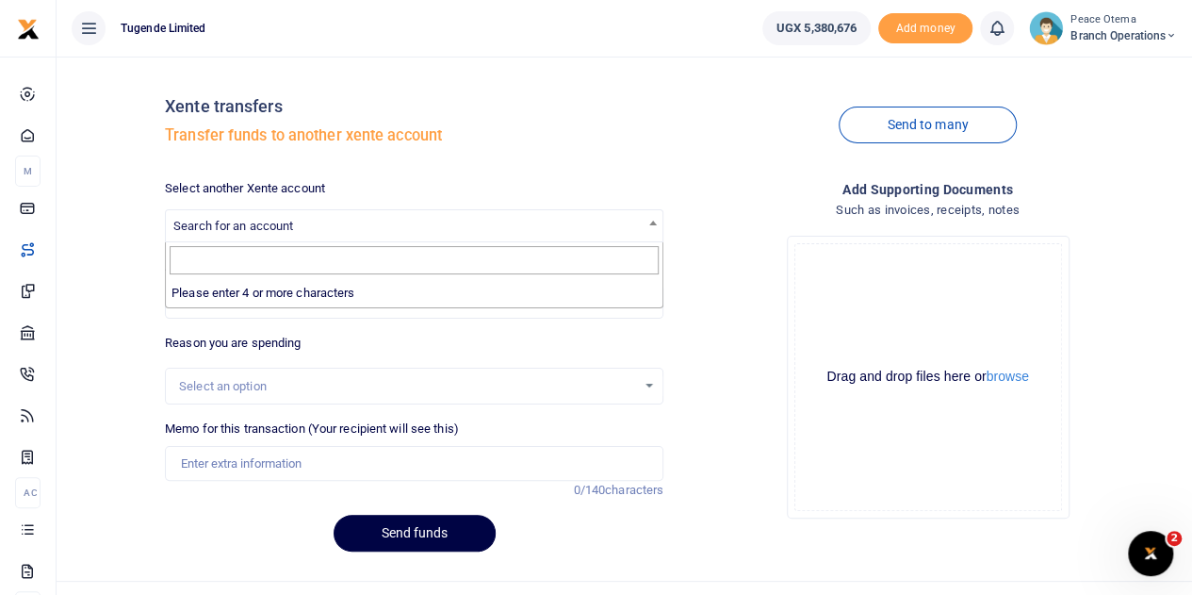
click at [281, 223] on span "Search for an account" at bounding box center [233, 226] width 120 height 14
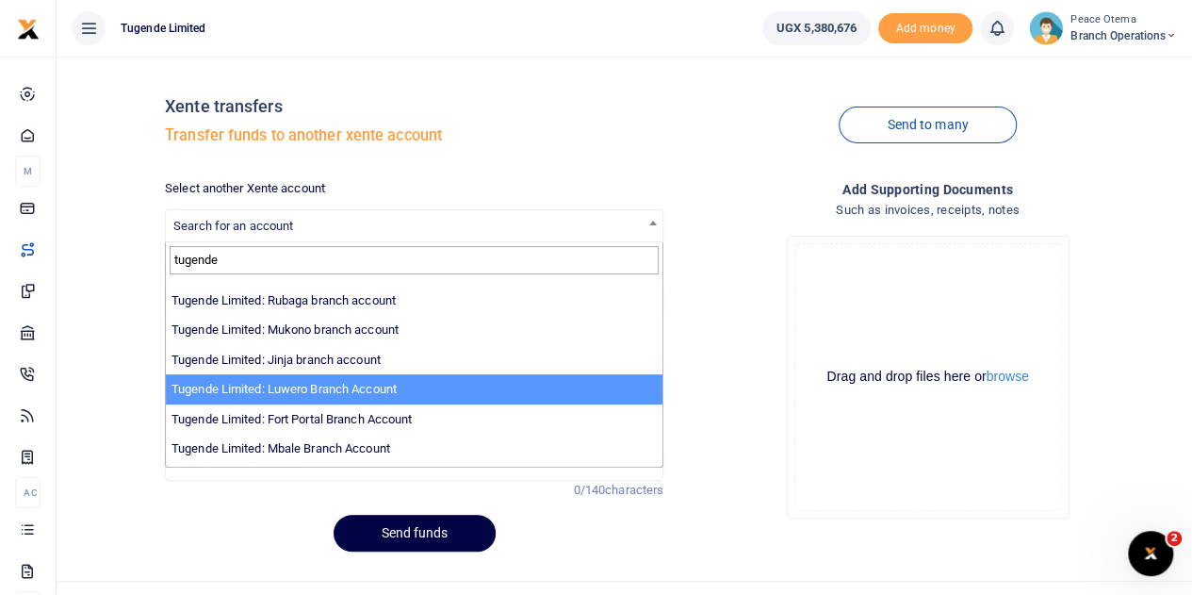
scroll to position [203, 0]
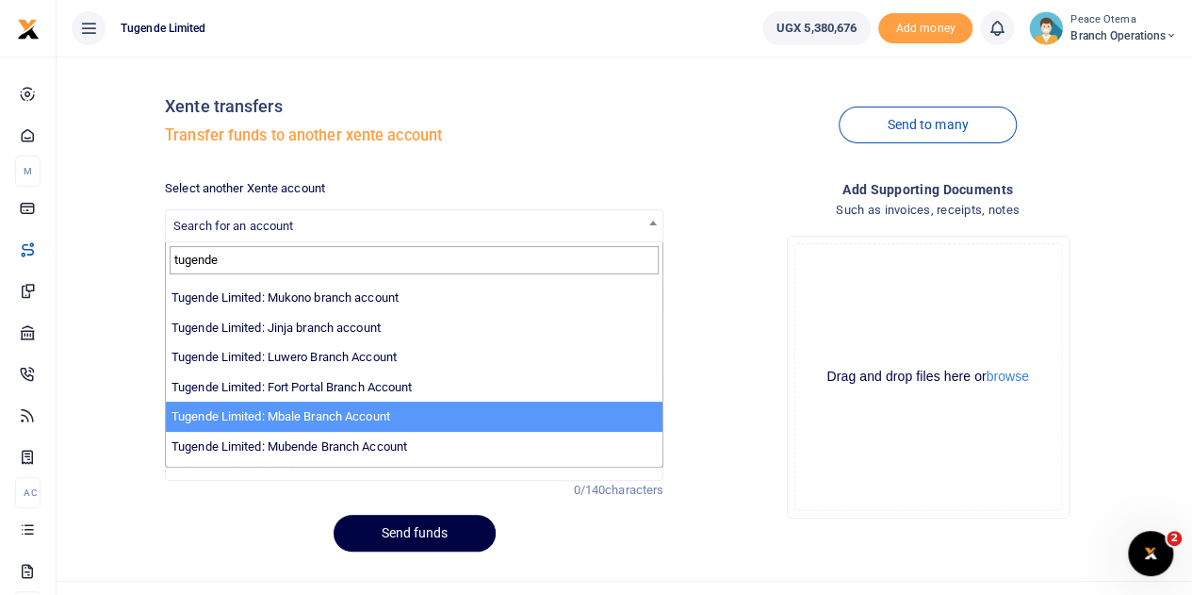
type input "tugende"
select select "3347"
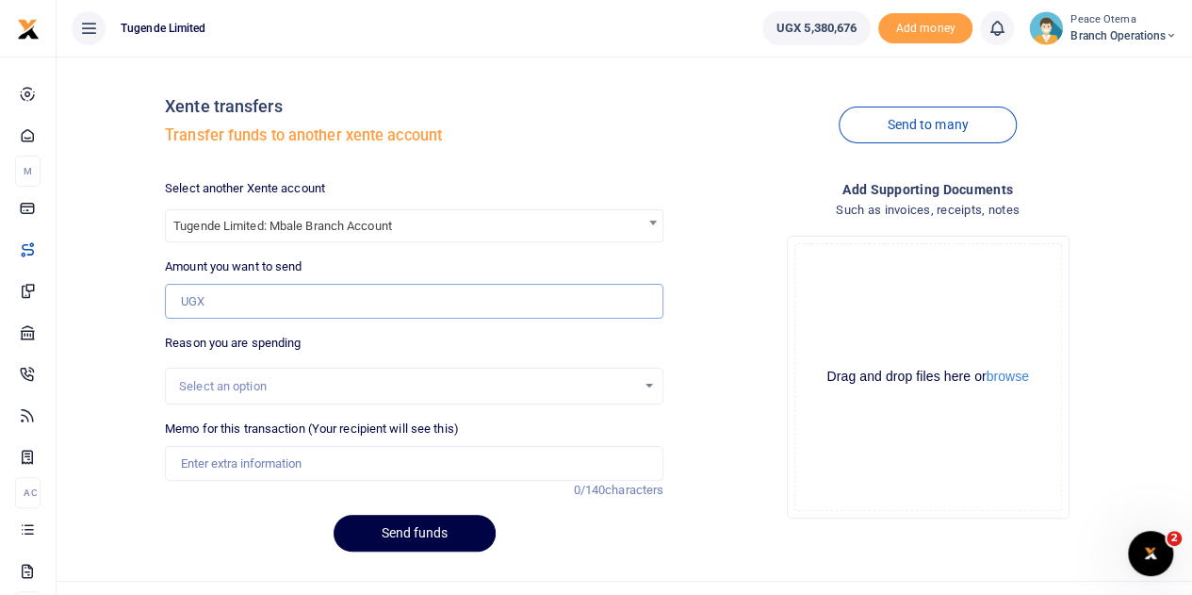
click at [216, 291] on input "Amount you want to send" at bounding box center [414, 302] width 499 height 36
click at [222, 302] on input "Amount you want to send" at bounding box center [414, 302] width 499 height 36
paste input "294,000.00"
type input "294,000"
click at [196, 452] on input "Memo for this transaction (Your recipient will see this)" at bounding box center [414, 464] width 499 height 36
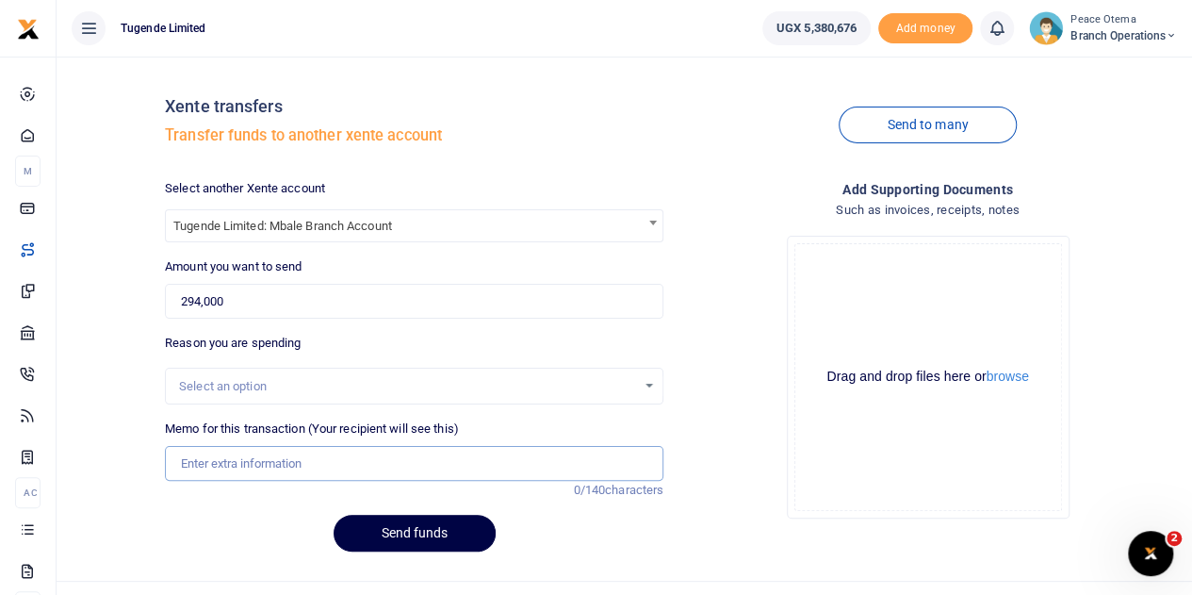
paste input "TLUG-016752"
click at [283, 462] on input "TLUG016752" at bounding box center [414, 464] width 499 height 36
click at [290, 475] on input "TLUG016752 and" at bounding box center [414, 464] width 499 height 36
paste input "TLUG-016751"
click at [375, 458] on input "TLUG016752 and TLUG016751" at bounding box center [414, 464] width 499 height 36
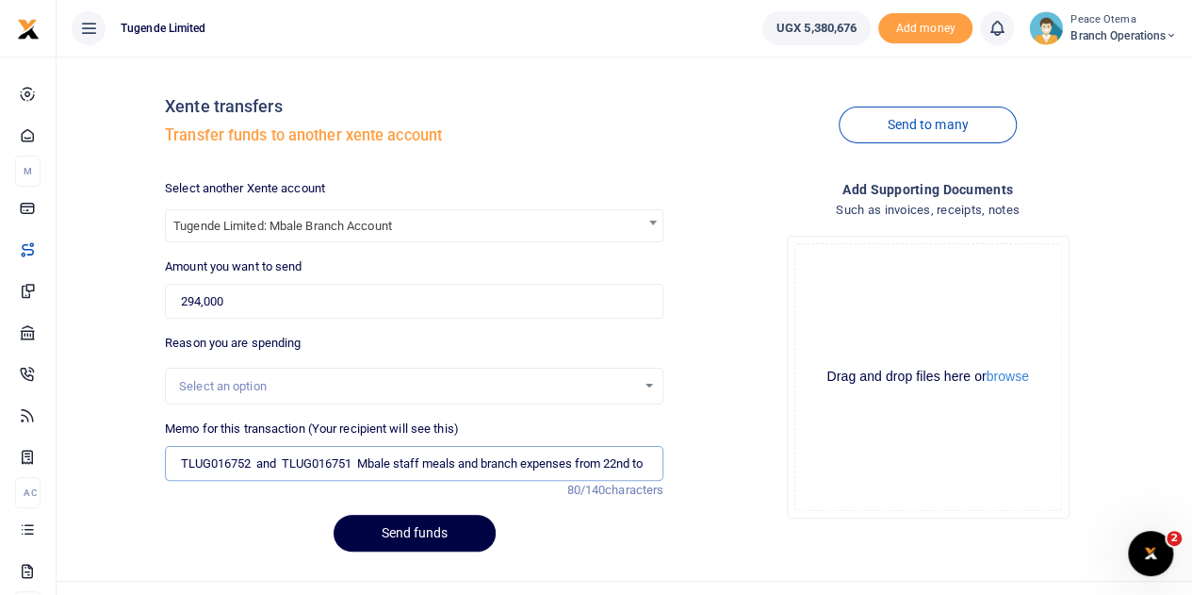
scroll to position [0, 0]
click at [515, 465] on input "TLUG016752 and TLUG016751 Mbale staff meals and branch expenses from 22nd to" at bounding box center [414, 464] width 499 height 36
type input "TLUG016752 and TLUG016751 Mbale staff meals and branch expenses from 22nd to 28…"
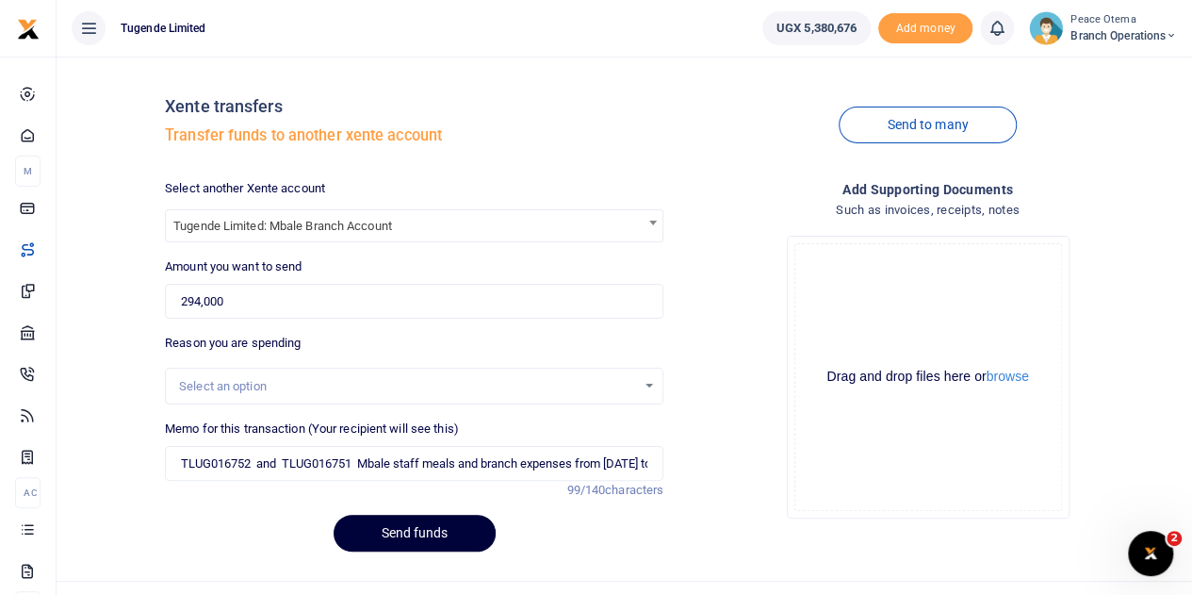
click at [420, 534] on button "Send funds" at bounding box center [415, 533] width 162 height 37
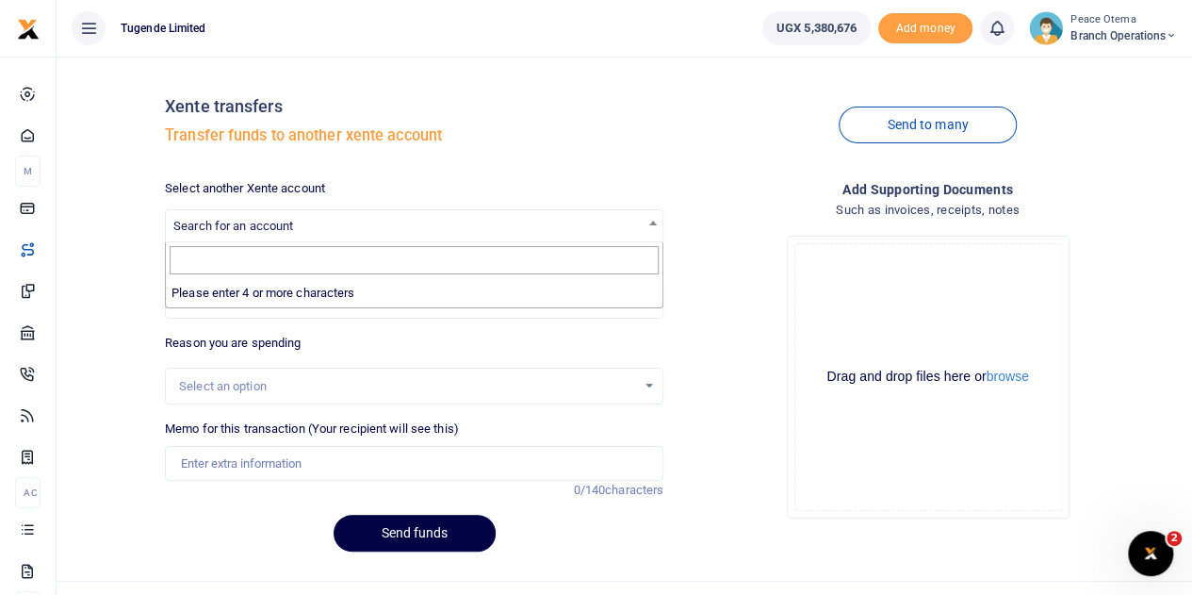
click at [262, 223] on span "Search for an account" at bounding box center [233, 226] width 120 height 14
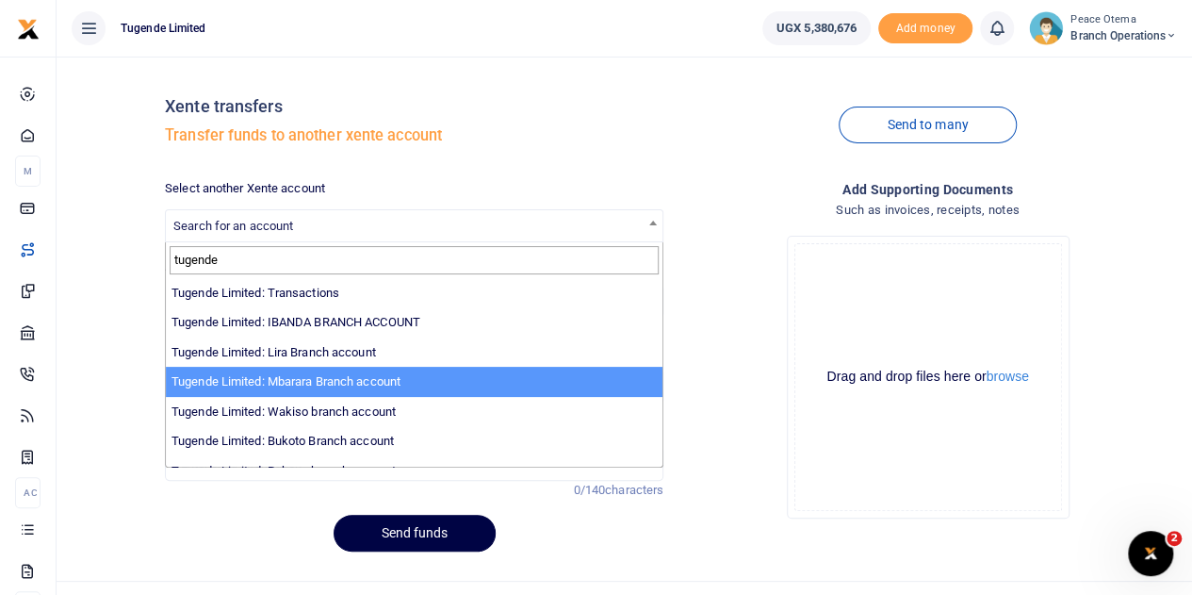
type input "tugende"
select select "3290"
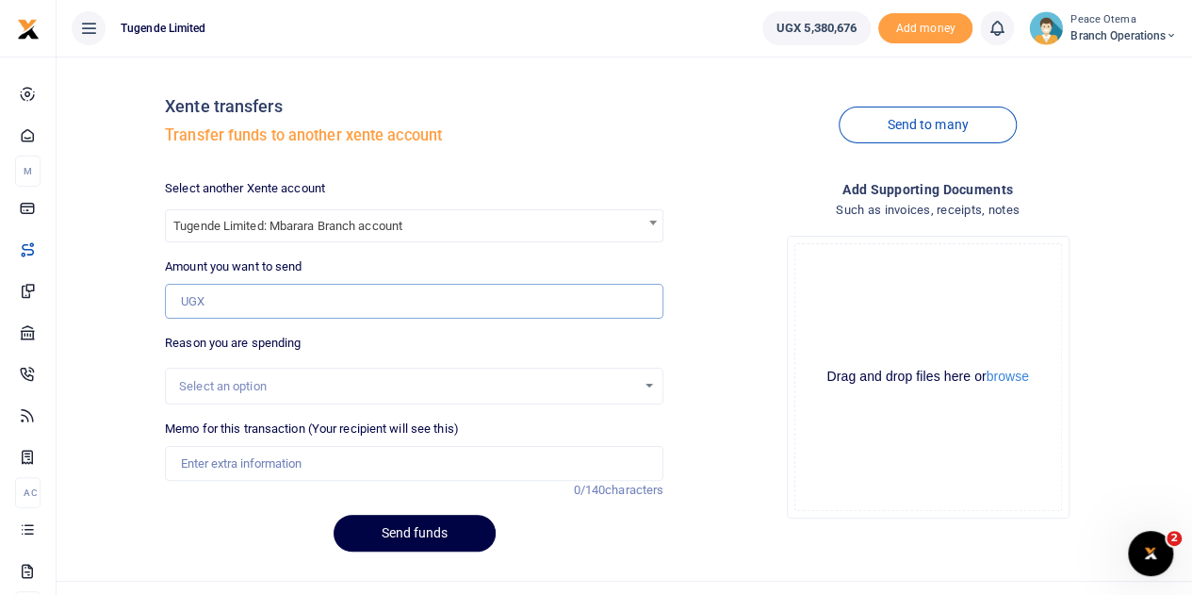
click at [217, 305] on input "Amount you want to send" at bounding box center [414, 302] width 499 height 36
click at [236, 301] on input "Amount you want to send" at bounding box center [414, 302] width 499 height 36
paste input "493,000.00"
type input "493,000"
click at [214, 472] on input "Memo for this transaction (Your recipient will see this)" at bounding box center [414, 464] width 499 height 36
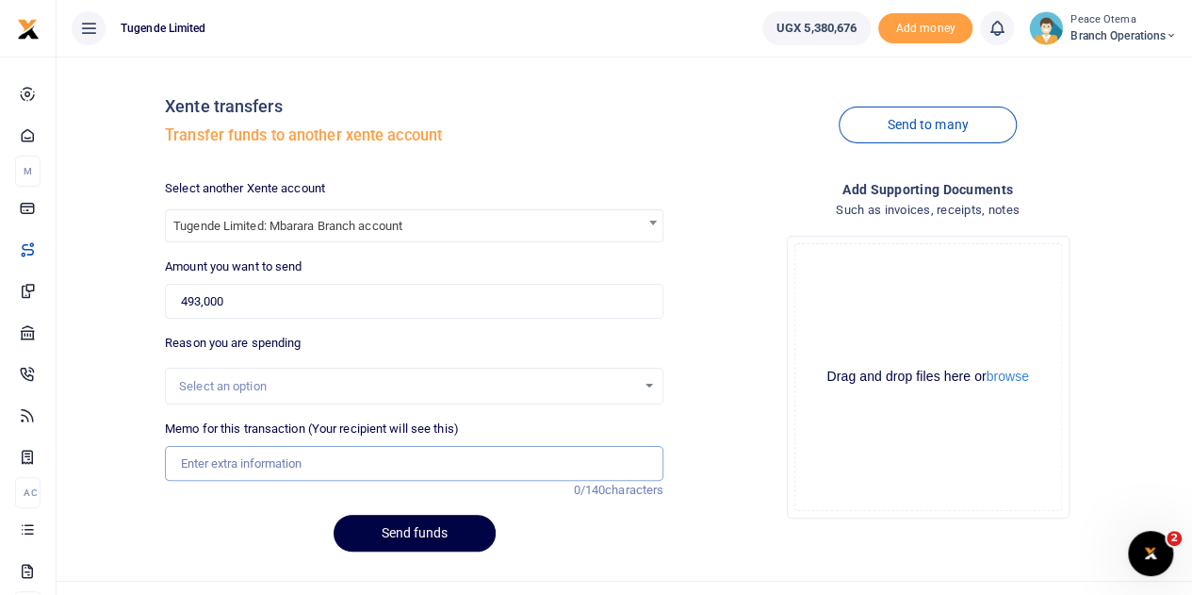
paste input "TLUG-016756"
click at [278, 467] on input "TLUG016756" at bounding box center [414, 464] width 499 height 36
click at [286, 464] on input "TLUG016756 and" at bounding box center [414, 464] width 499 height 36
paste input "TLUG-016754"
click at [377, 461] on input "TLUG016756 and TLUG016754" at bounding box center [414, 464] width 499 height 36
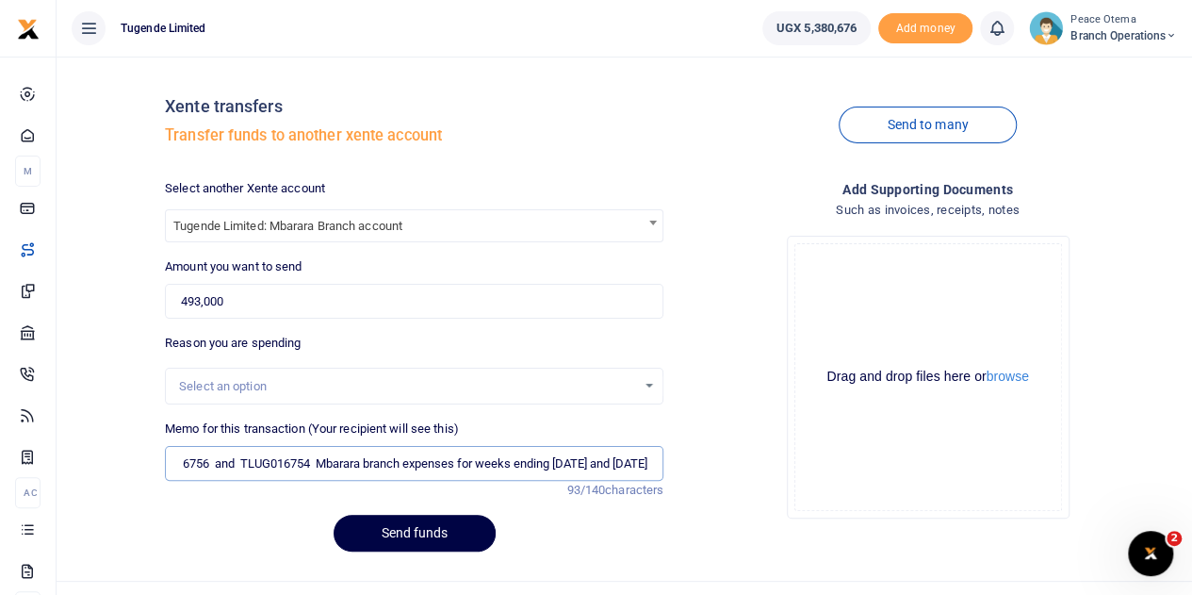
scroll to position [0, 87]
type input "TLUG016756 and TLUG016754 Mbarara branch expenses for weeks ending 21st and 28t…"
click at [408, 521] on button "Send funds" at bounding box center [415, 533] width 162 height 37
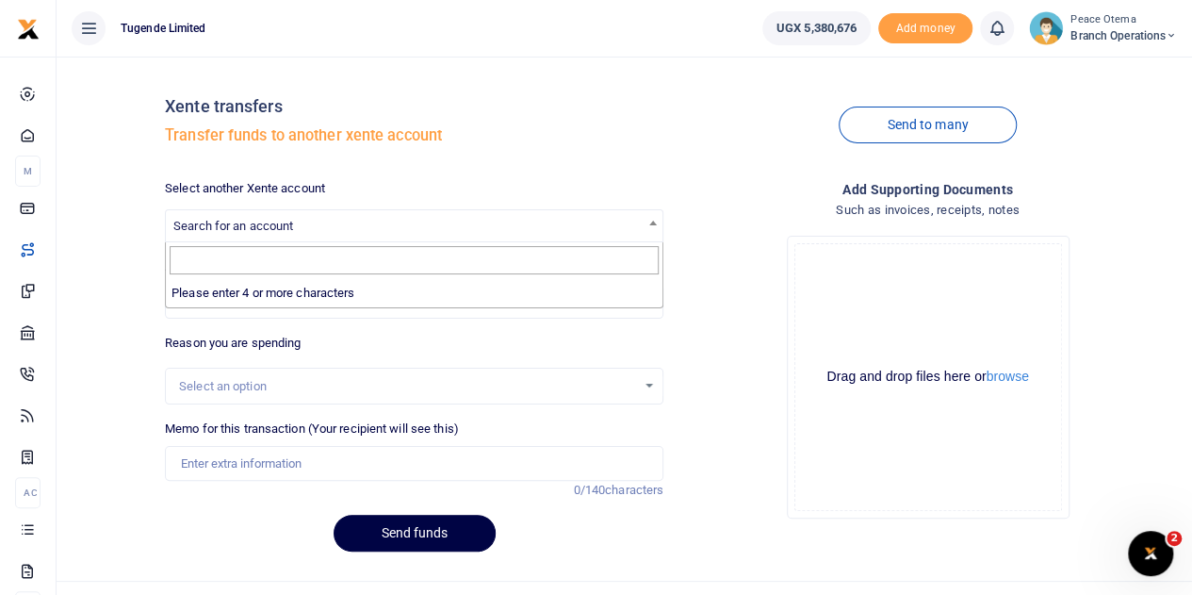
click at [257, 233] on span "Search for an account" at bounding box center [233, 226] width 120 height 14
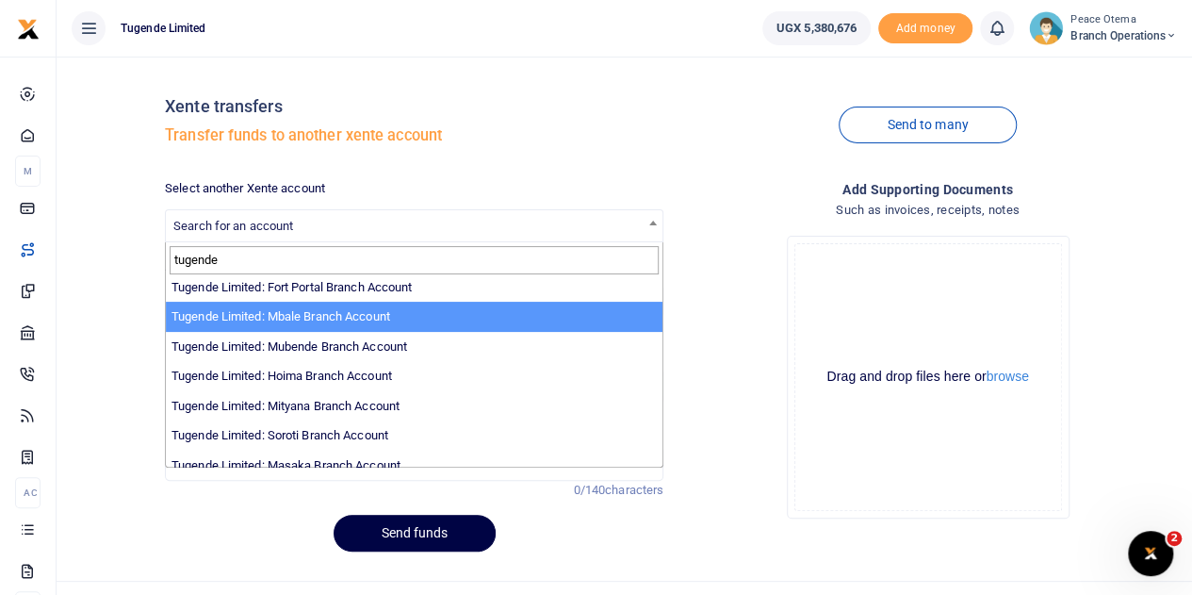
scroll to position [305, 0]
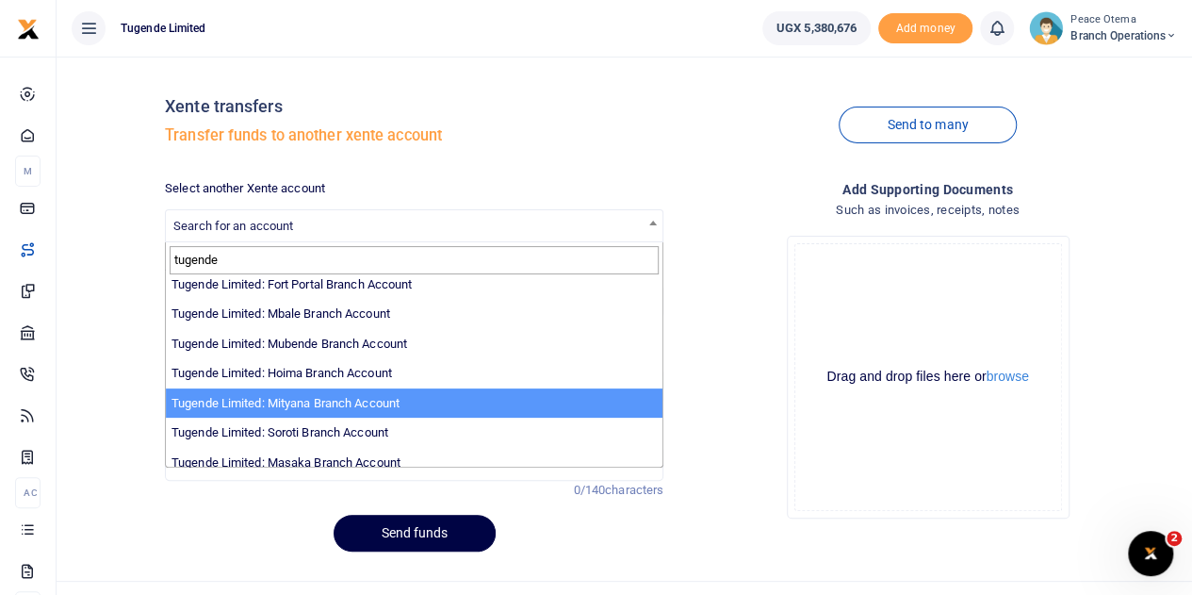
type input "tugende"
select select "3350"
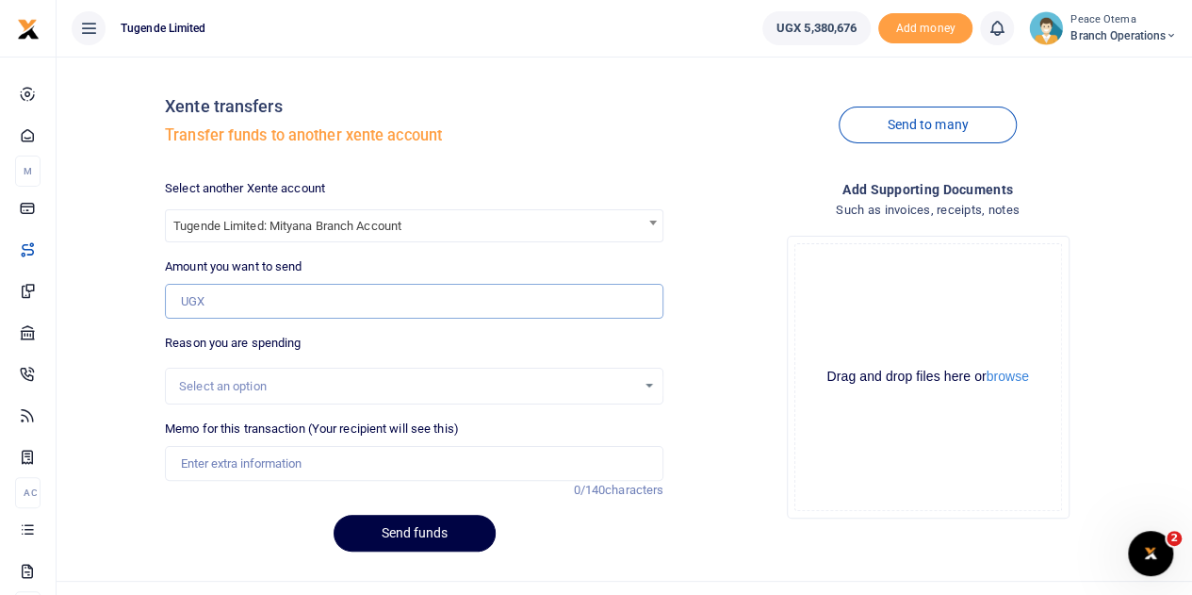
click at [222, 304] on input "Amount you want to send" at bounding box center [414, 302] width 499 height 36
click at [212, 304] on input "Amount you want to send" at bounding box center [414, 302] width 499 height 36
paste input "53,000.00"
type input "53,000"
click at [238, 459] on input "Memo for this transaction (Your recipient will see this)" at bounding box center [414, 464] width 499 height 36
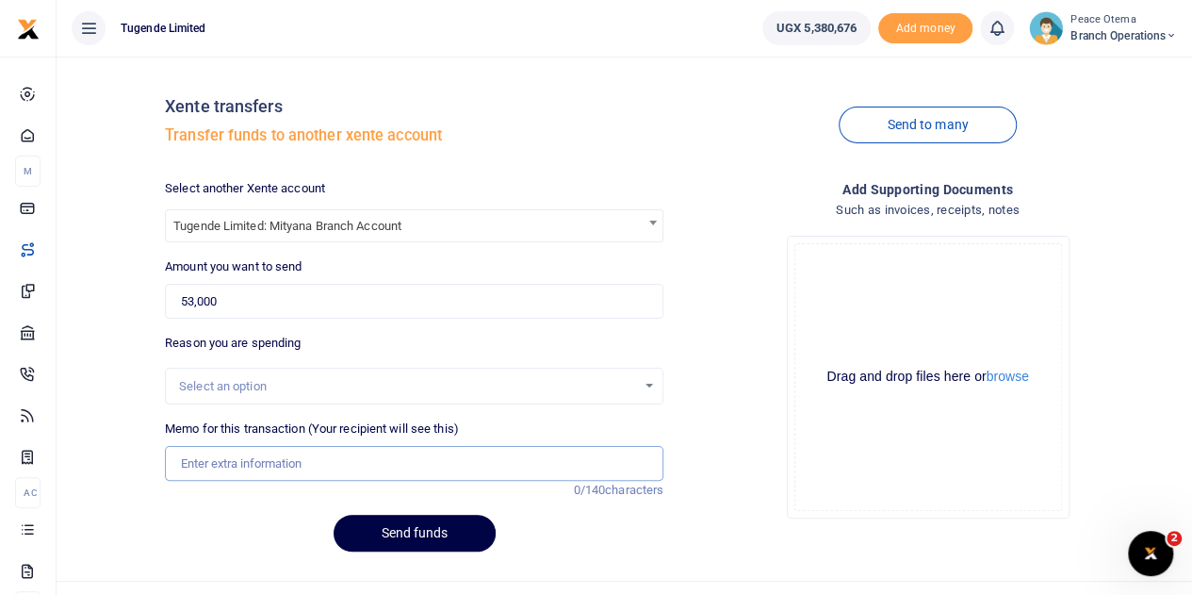
click at [196, 456] on input "Memo for this transaction (Your recipient will see this)" at bounding box center [414, 464] width 499 height 36
paste input "TLUG-016716"
click at [267, 474] on input "TLUG016716" at bounding box center [414, 464] width 499 height 36
type input "TLUG016716 Mityana breakfast 7th to 13th Sept 2025"
click at [359, 523] on button "Send funds" at bounding box center [415, 533] width 162 height 37
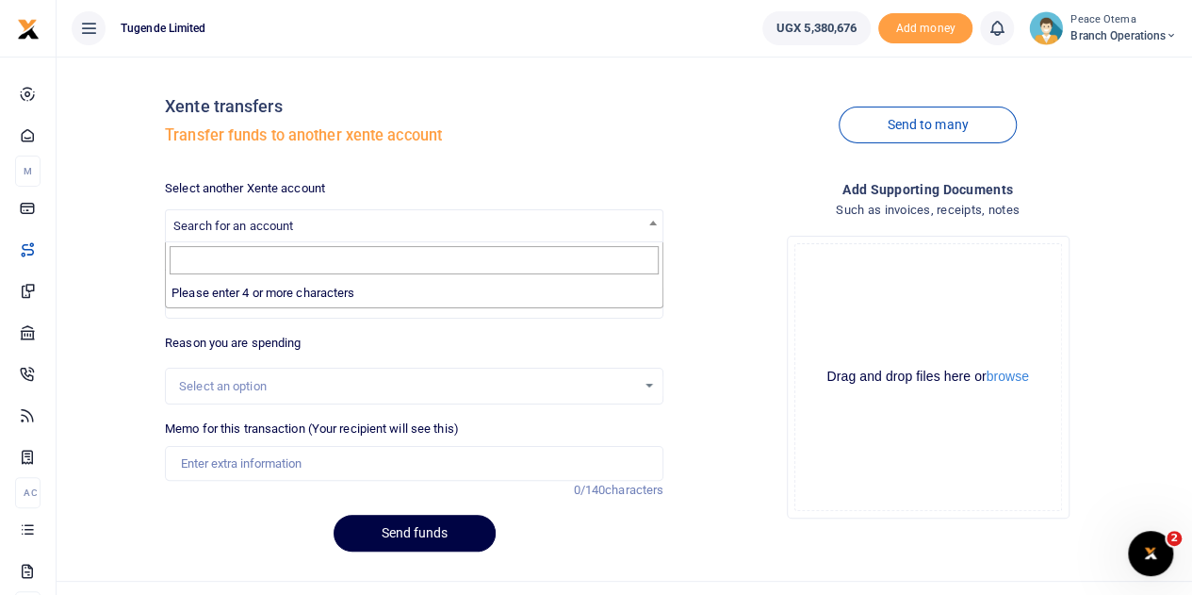
click at [273, 232] on span "Search for an account" at bounding box center [233, 226] width 120 height 14
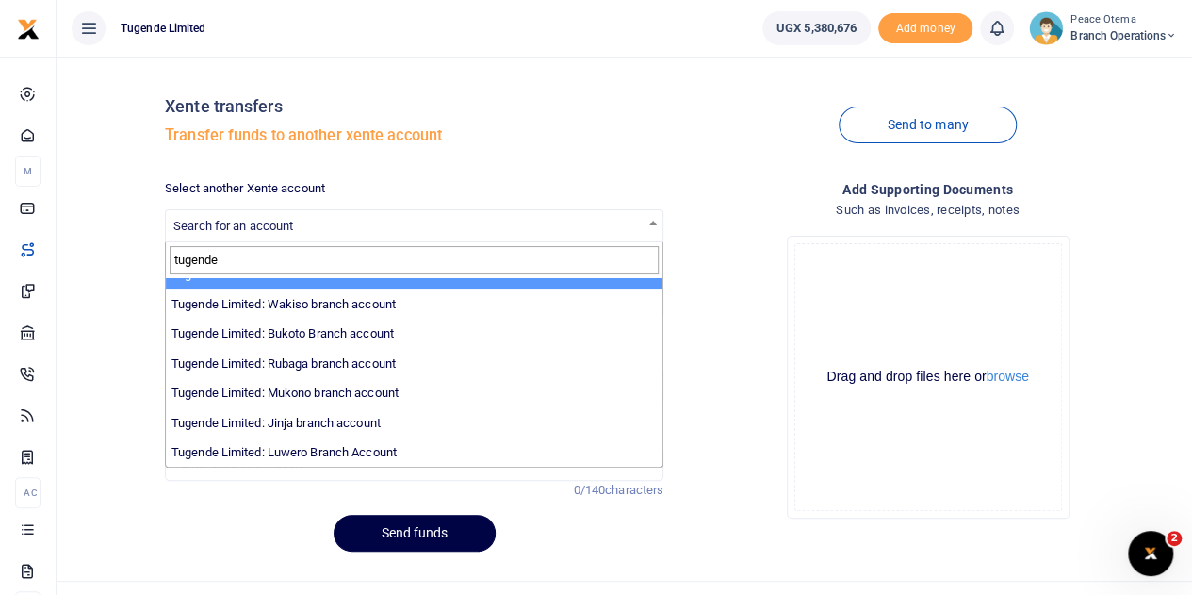
scroll to position [108, 0]
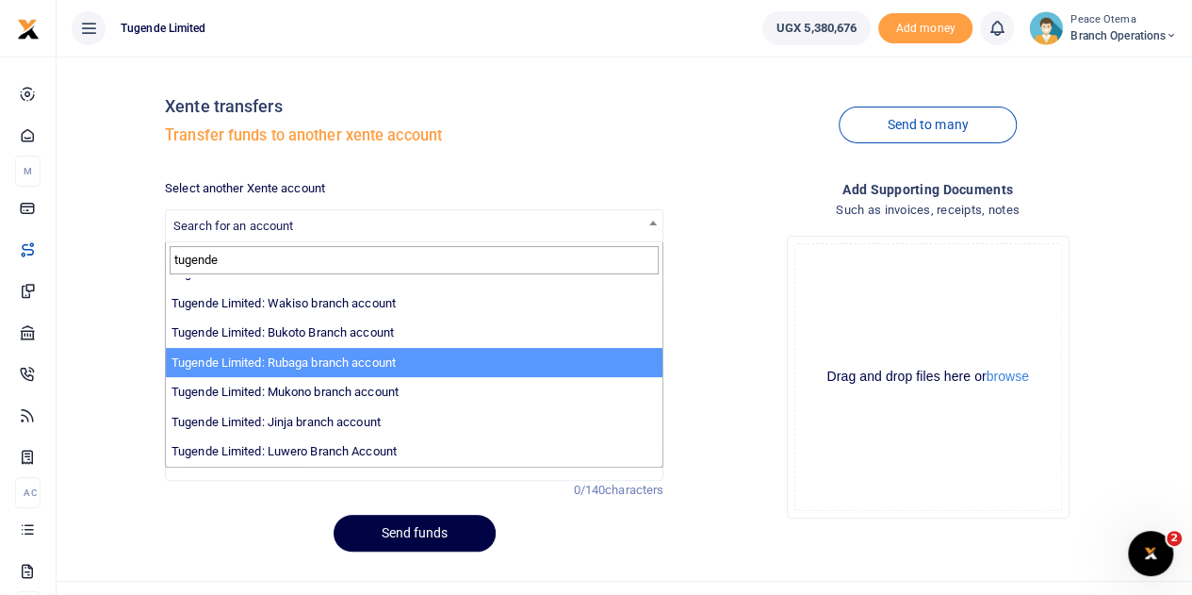
type input "tugende"
select select "3260"
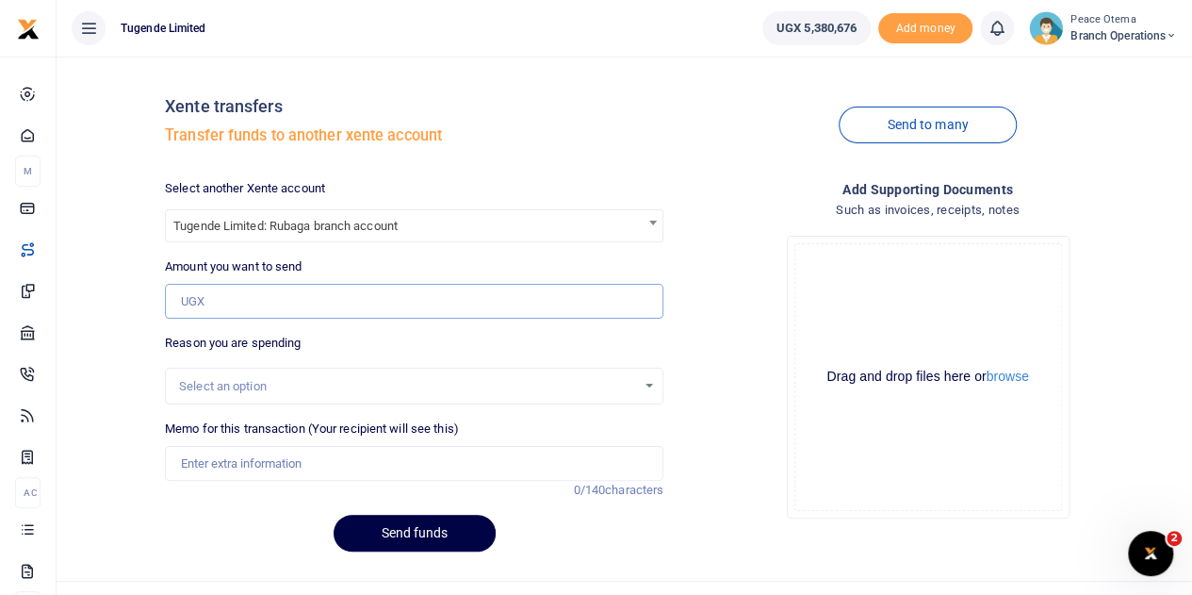
click at [239, 296] on input "Amount you want to send" at bounding box center [414, 302] width 499 height 36
click at [223, 304] on input "Amount you want to send" at bounding box center [414, 302] width 499 height 36
paste input "105,000.00"
type input "105,000"
click at [236, 465] on input "Memo for this transaction (Your recipient will see this)" at bounding box center [414, 464] width 499 height 36
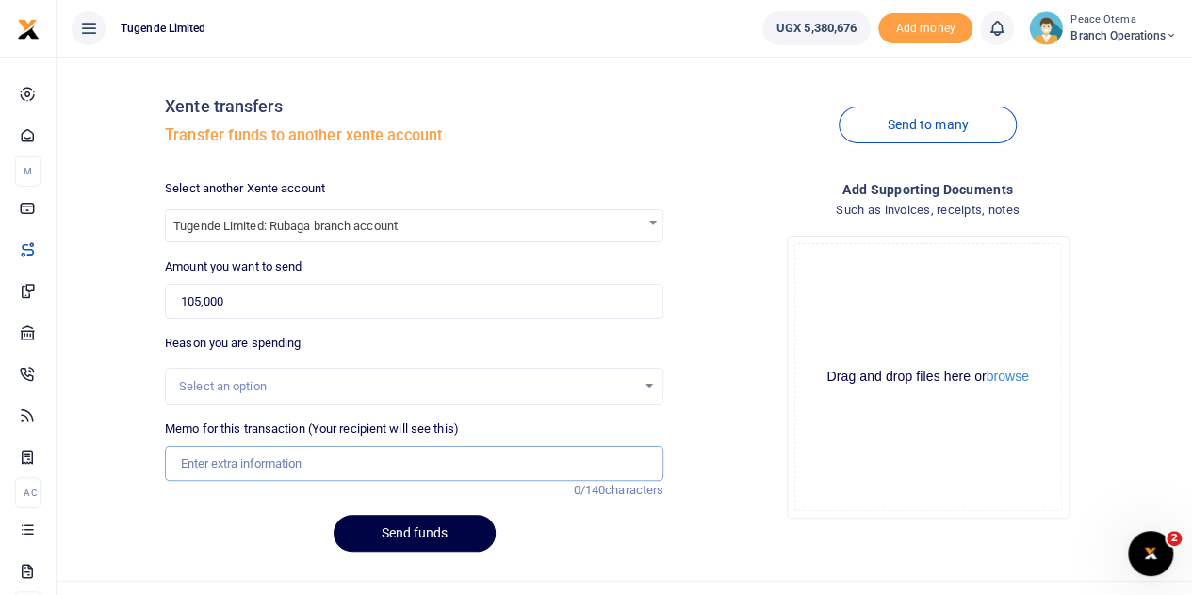
click at [245, 455] on input "Memo for this transaction (Your recipient will see this)" at bounding box center [414, 464] width 499 height 36
paste input "TLUG-016738"
click at [274, 463] on input "TLUG016738" at bounding box center [414, 464] width 499 height 36
click at [288, 457] on input "TLUG016738" at bounding box center [414, 464] width 499 height 36
paste input "Rubaga Branch Expenses Week Ending [DATE]"
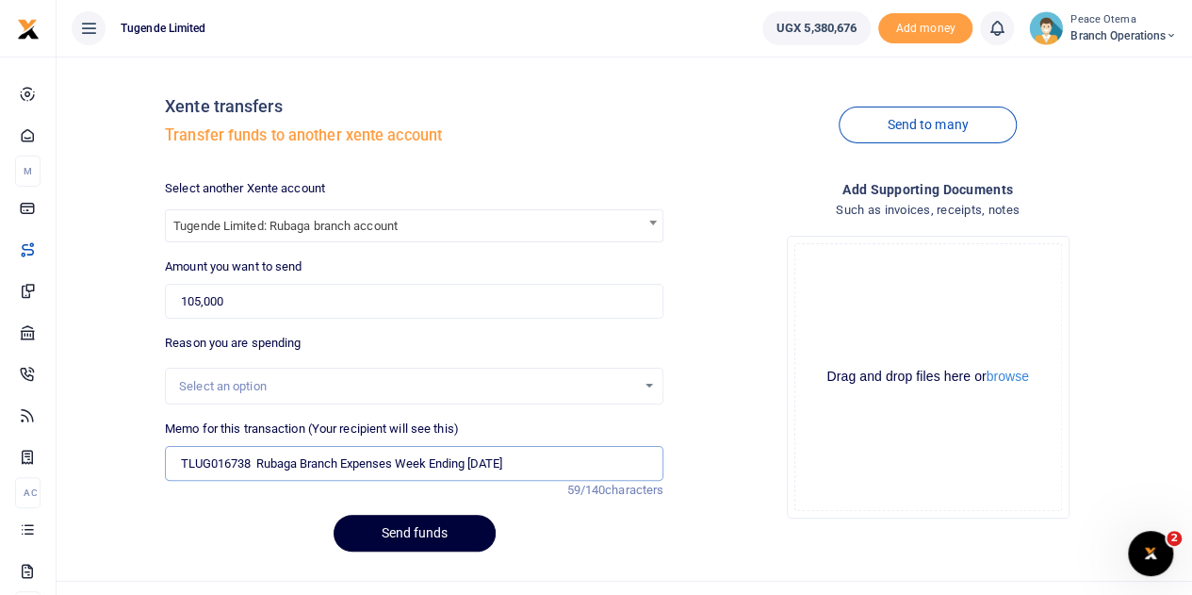
type input "TLUG016738 Rubaga Branch Expenses Week Ending [DATE]"
click at [402, 523] on button "Send funds" at bounding box center [415, 533] width 162 height 37
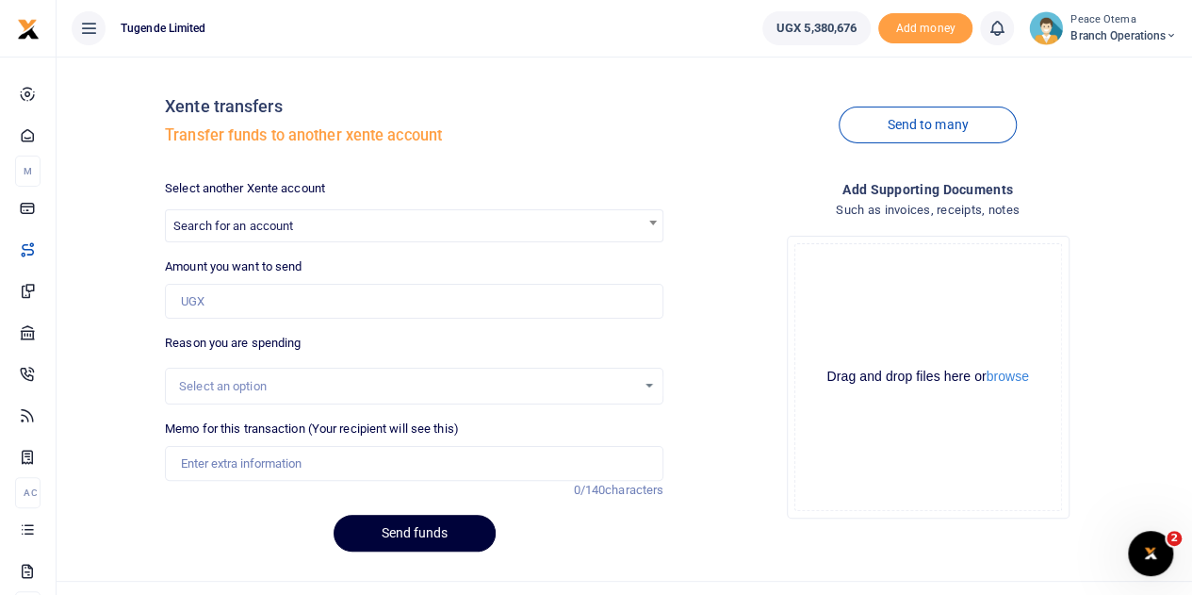
click at [400, 523] on button "Send funds" at bounding box center [415, 533] width 162 height 37
click at [356, 216] on span "Search for an account" at bounding box center [414, 224] width 497 height 29
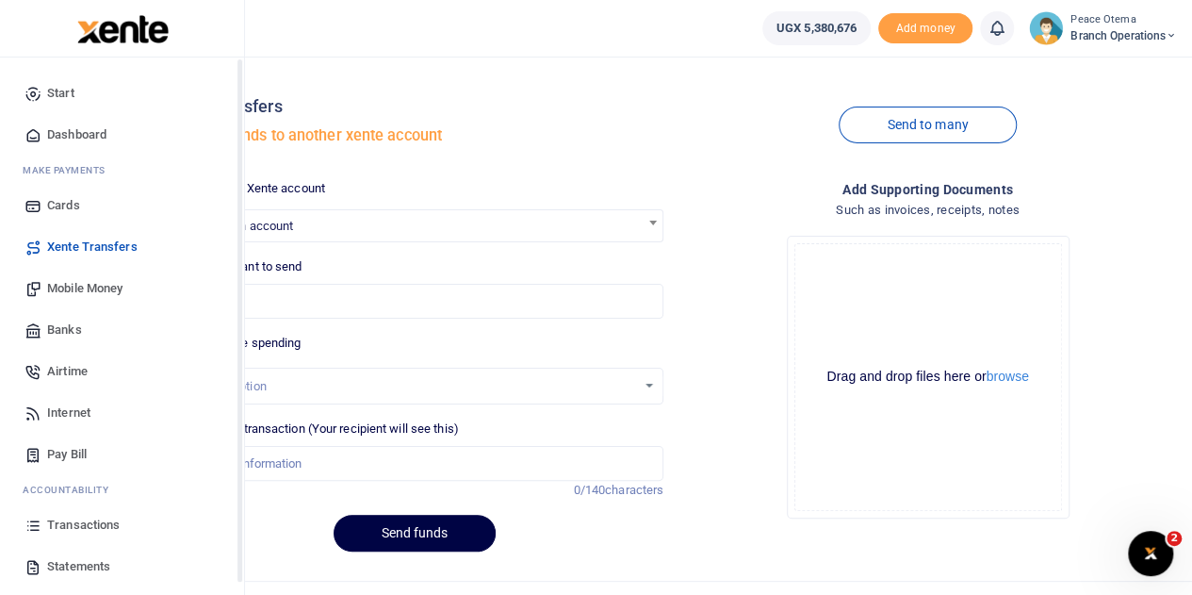
click at [74, 526] on span "Transactions" at bounding box center [83, 525] width 73 height 19
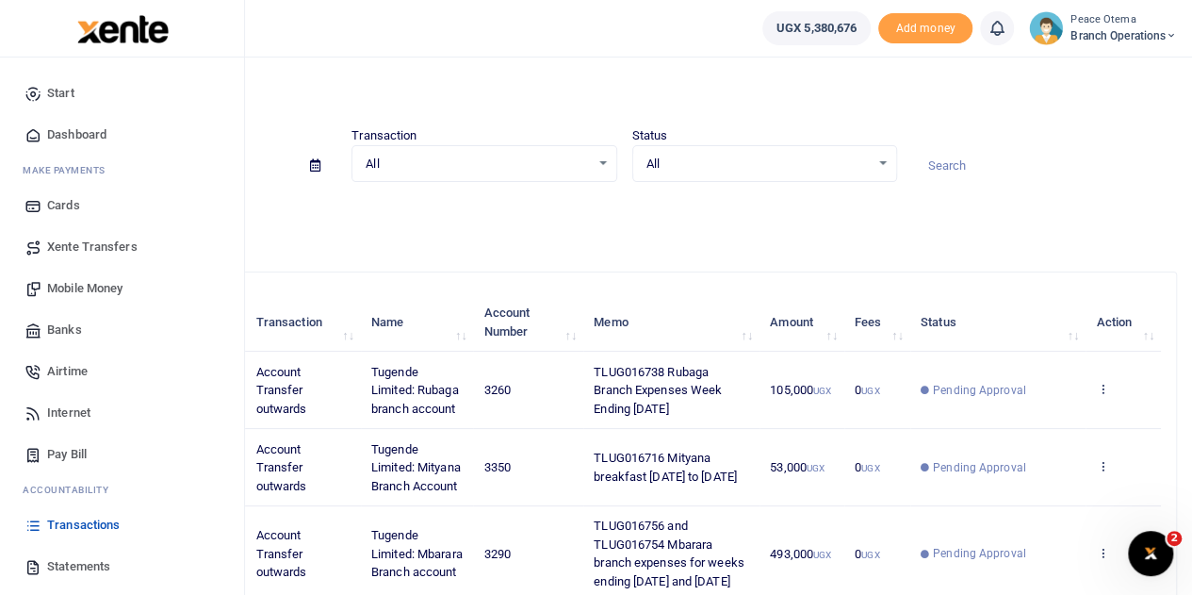
click at [89, 243] on span "Xente Transfers" at bounding box center [92, 247] width 90 height 19
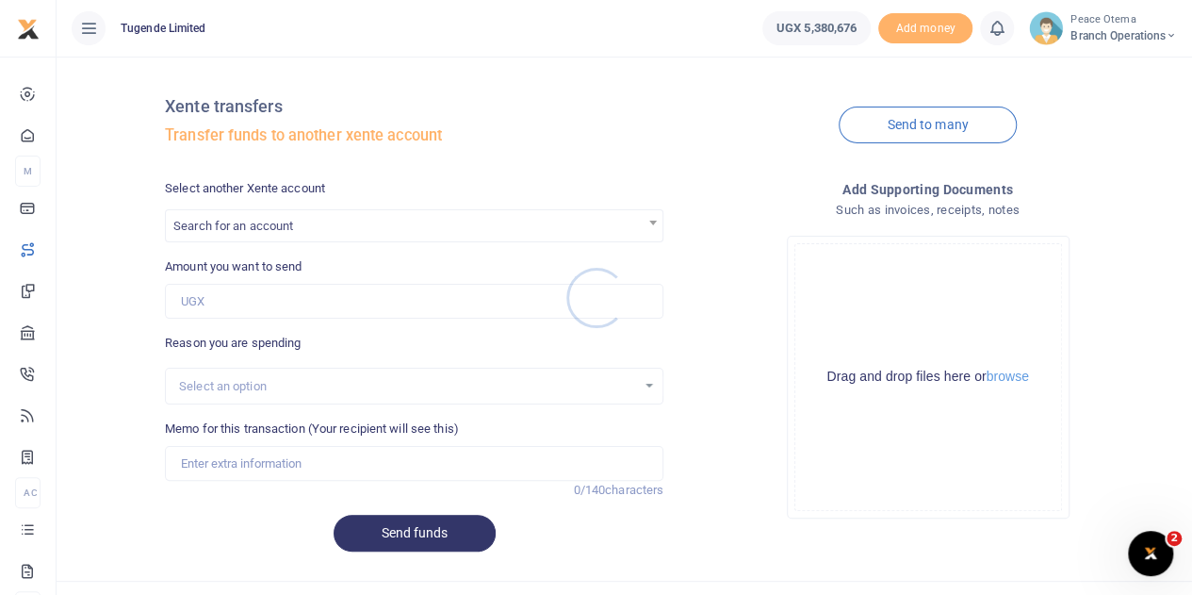
click at [239, 223] on div at bounding box center [596, 297] width 1192 height 595
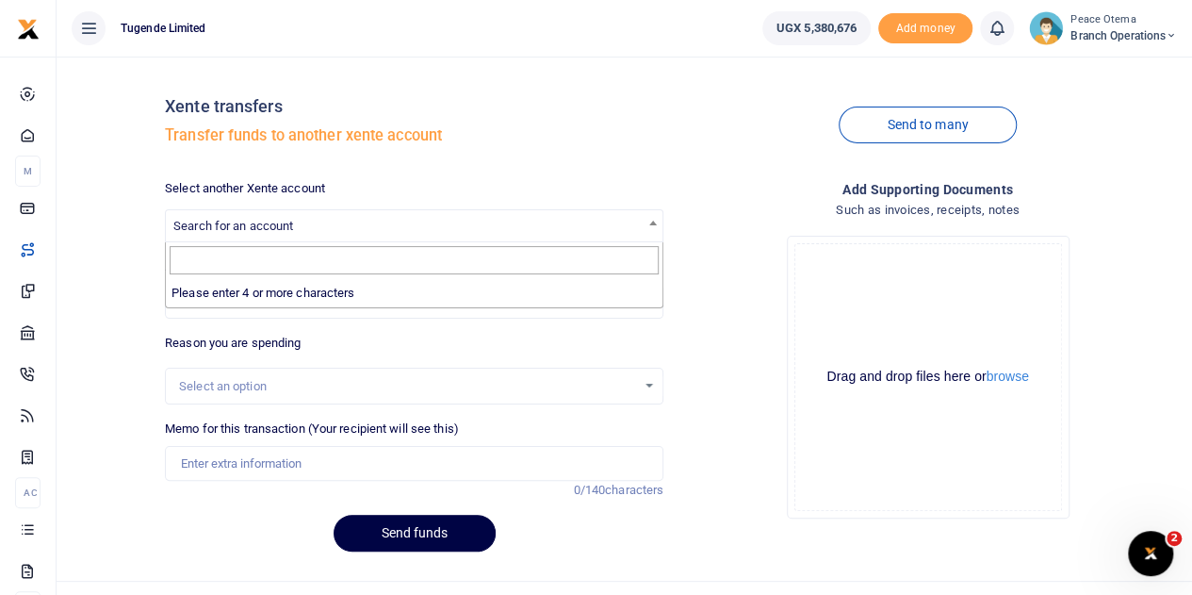
click at [239, 223] on span "Search for an account" at bounding box center [233, 226] width 120 height 14
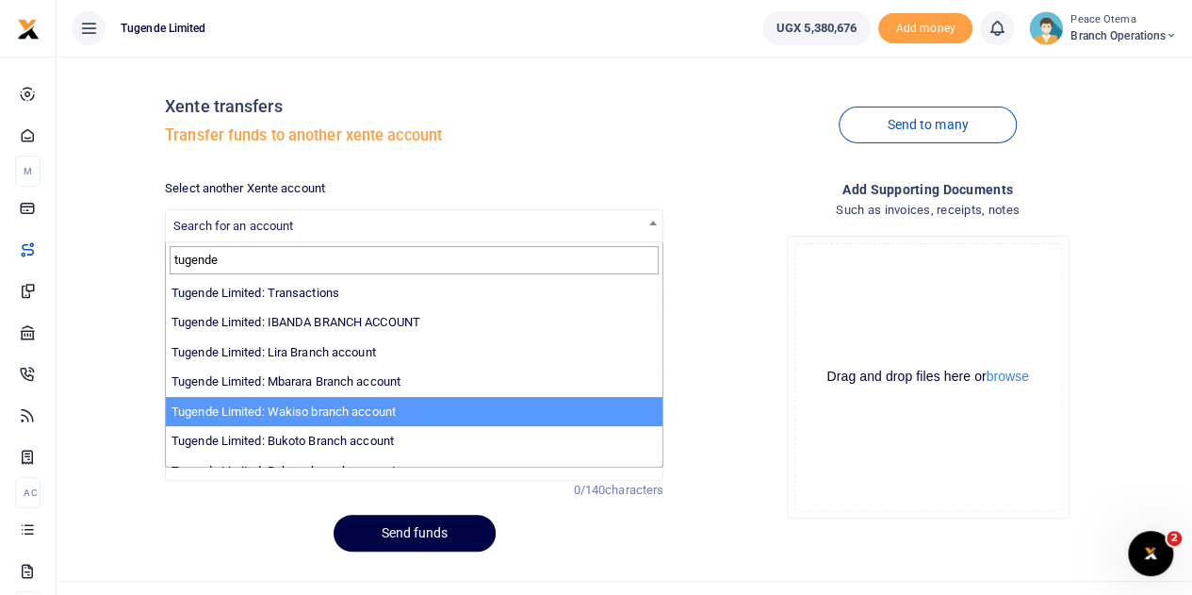
type input "tugende"
select select "3258"
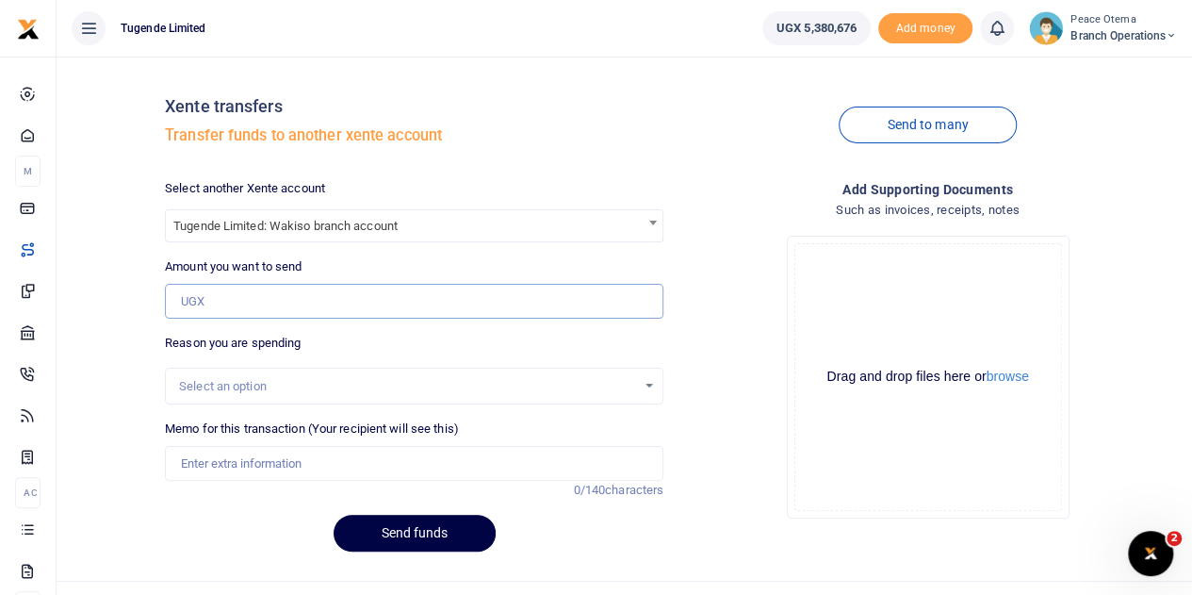
click at [215, 303] on input "Amount you want to send" at bounding box center [414, 302] width 499 height 36
click at [249, 307] on input "Amount you want to send" at bounding box center [414, 302] width 499 height 36
paste input "100,000.00"
type input "100,000"
click at [229, 467] on input "Memo for this transaction (Your recipient will see this)" at bounding box center [414, 464] width 499 height 36
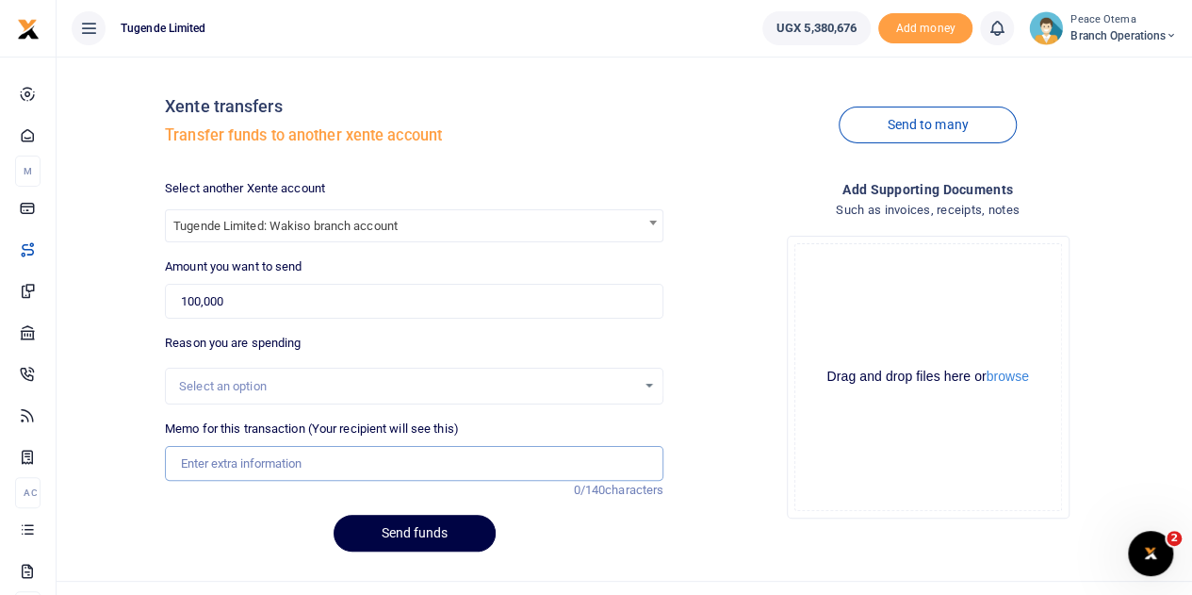
paste input "TLUG-016728"
click at [228, 467] on input "TLUG-016728" at bounding box center [414, 464] width 499 height 36
click at [253, 467] on input "TLUG016728" at bounding box center [414, 464] width 499 height 36
click at [290, 468] on input "TLUG016728" at bounding box center [414, 464] width 499 height 36
paste input "Staff breakfast and drinking water"
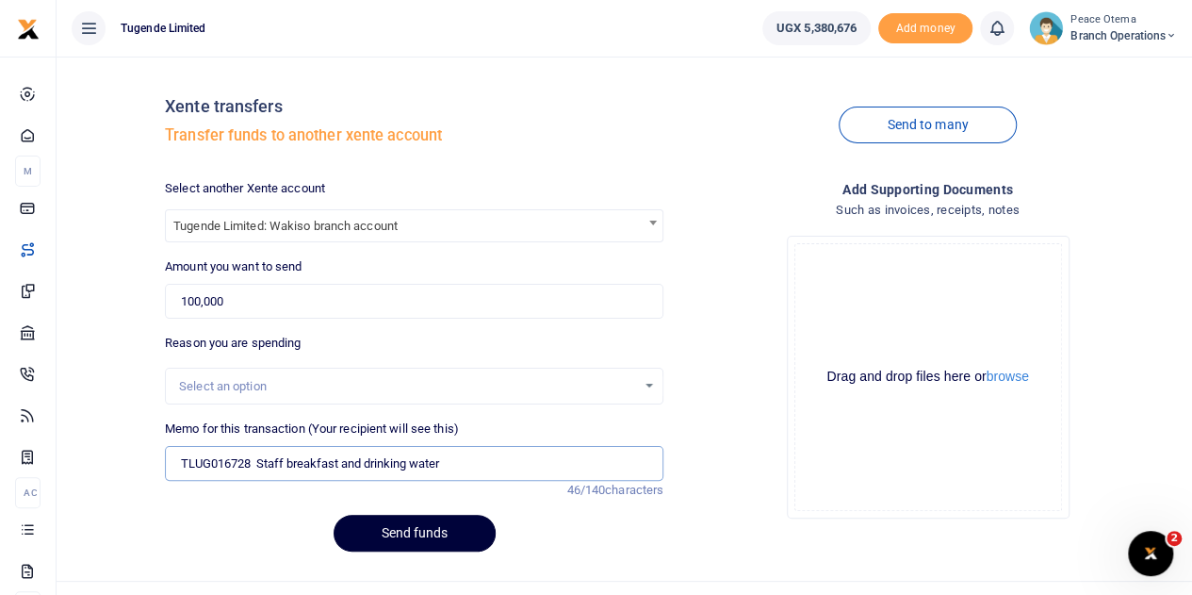
type input "TLUG016728 Staff breakfast and drinking water"
click at [381, 538] on button "Send funds" at bounding box center [415, 533] width 162 height 37
